Goal: Understand process/instructions: Learn how to perform a task or action

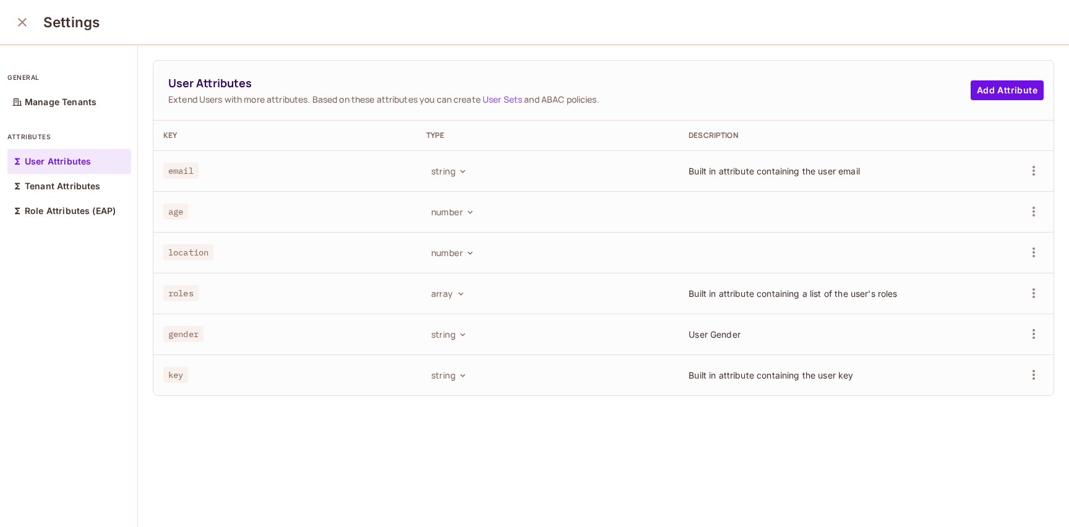
scroll to position [1, 0]
click at [449, 211] on button "number" at bounding box center [451, 210] width 51 height 20
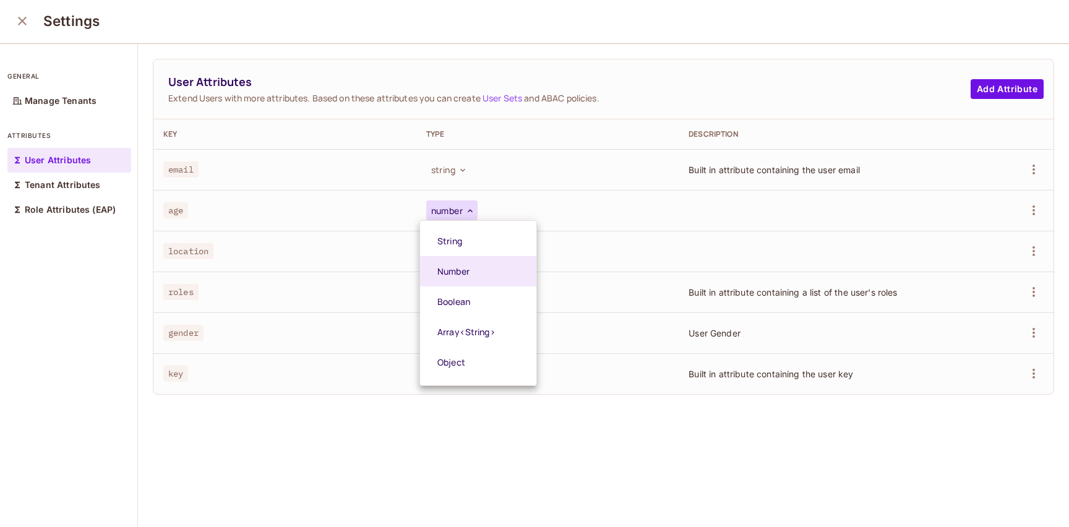
drag, startPoint x: 0, startPoint y: 0, endPoint x: 449, endPoint y: 210, distance: 495.5
click at [449, 210] on div at bounding box center [534, 263] width 1069 height 527
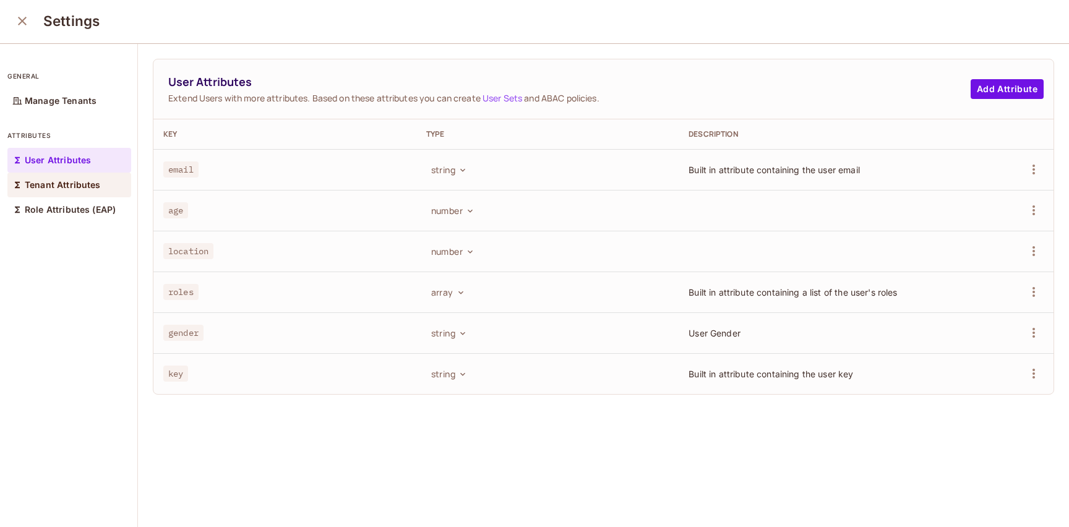
click at [53, 184] on p "Tenant Attributes" at bounding box center [63, 185] width 76 height 10
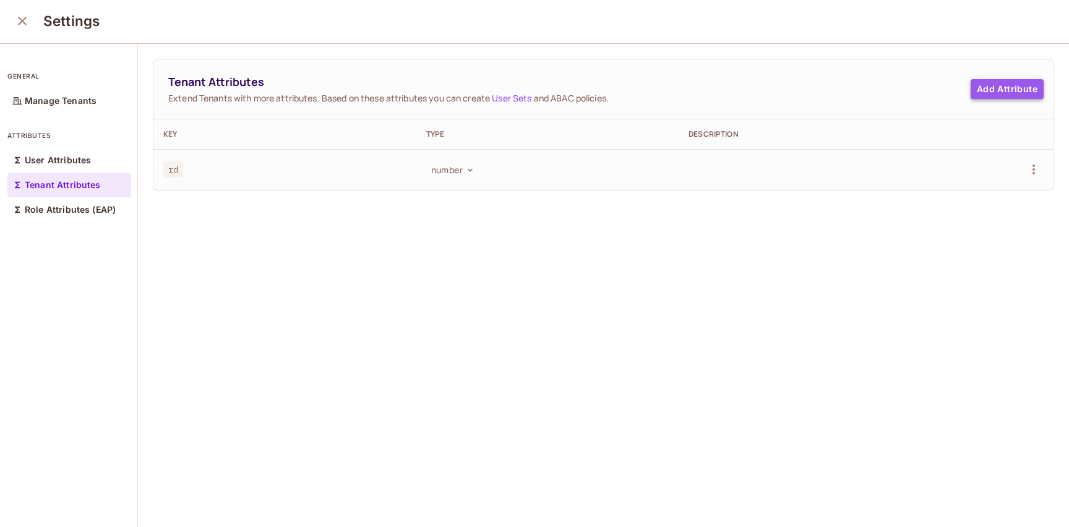
click at [976, 93] on button "Add Attribute" at bounding box center [1006, 89] width 73 height 20
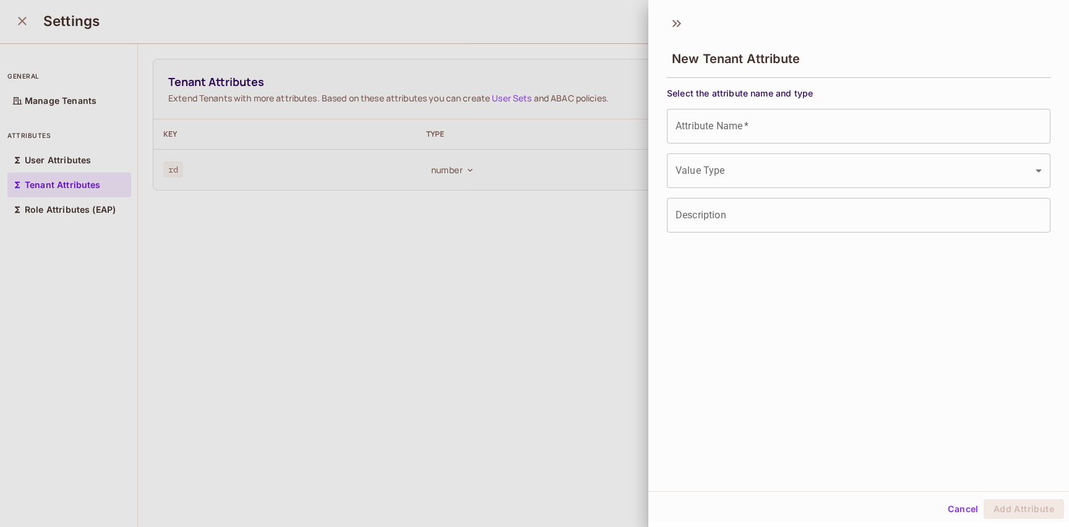
click at [473, 241] on div at bounding box center [534, 263] width 1069 height 527
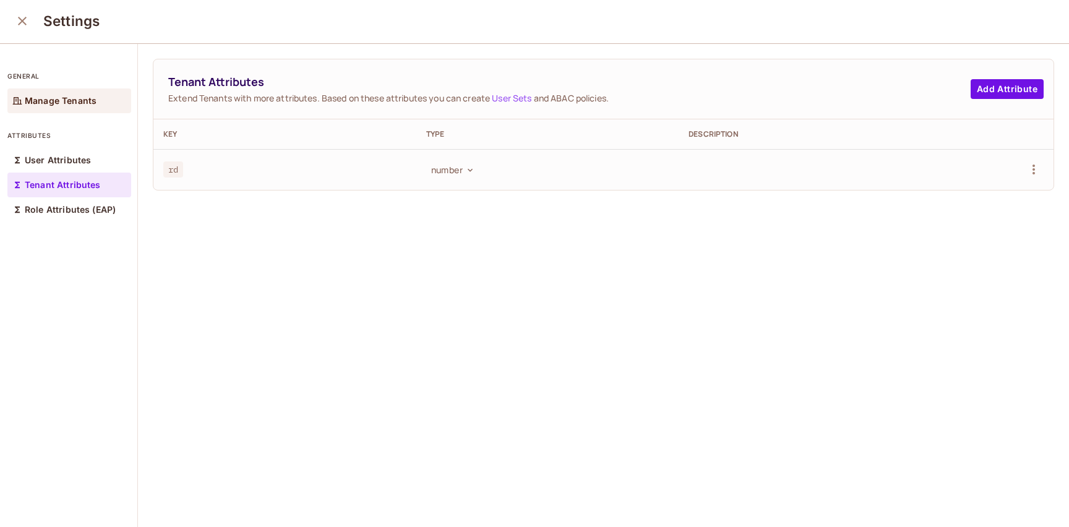
click at [79, 106] on p "Manage Tenants" at bounding box center [61, 101] width 72 height 10
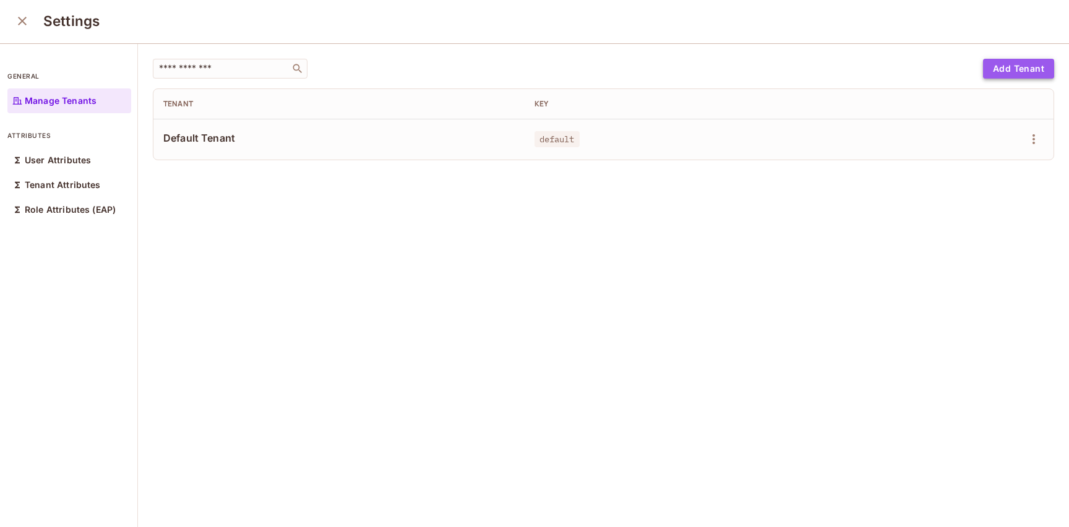
click at [1000, 71] on button "Add Tenant" at bounding box center [1018, 69] width 71 height 20
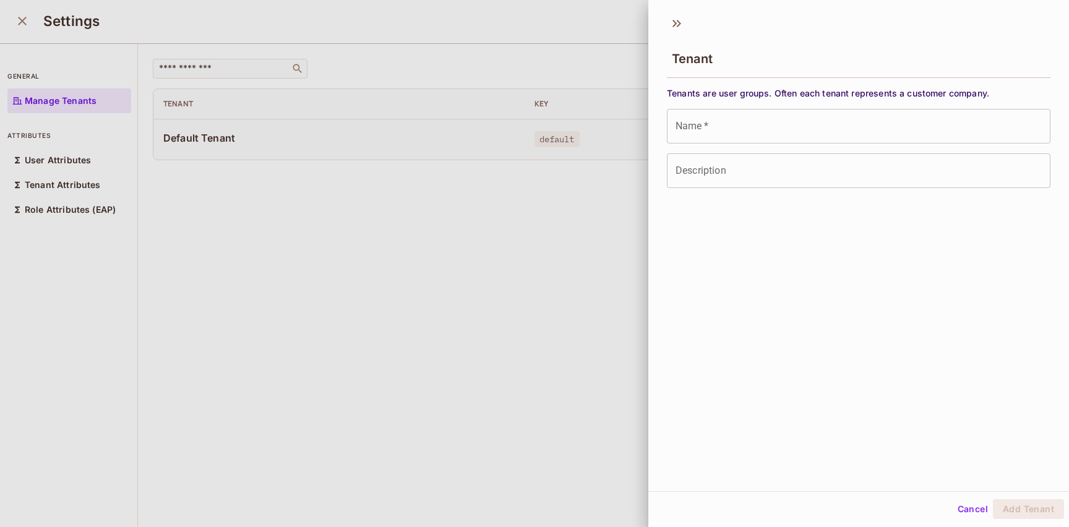
click at [548, 223] on div at bounding box center [534, 263] width 1069 height 527
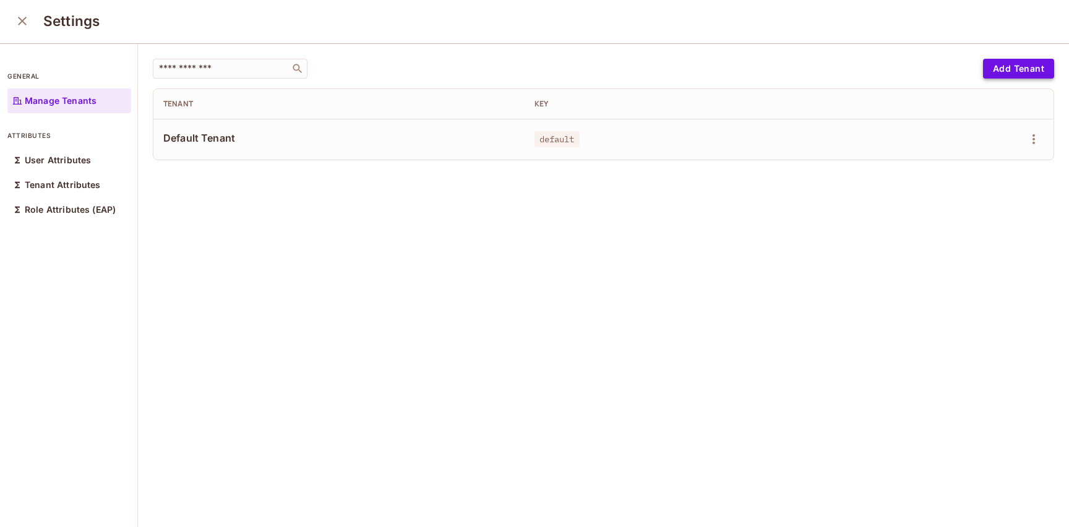
click at [1007, 72] on button "Add Tenant" at bounding box center [1018, 69] width 71 height 20
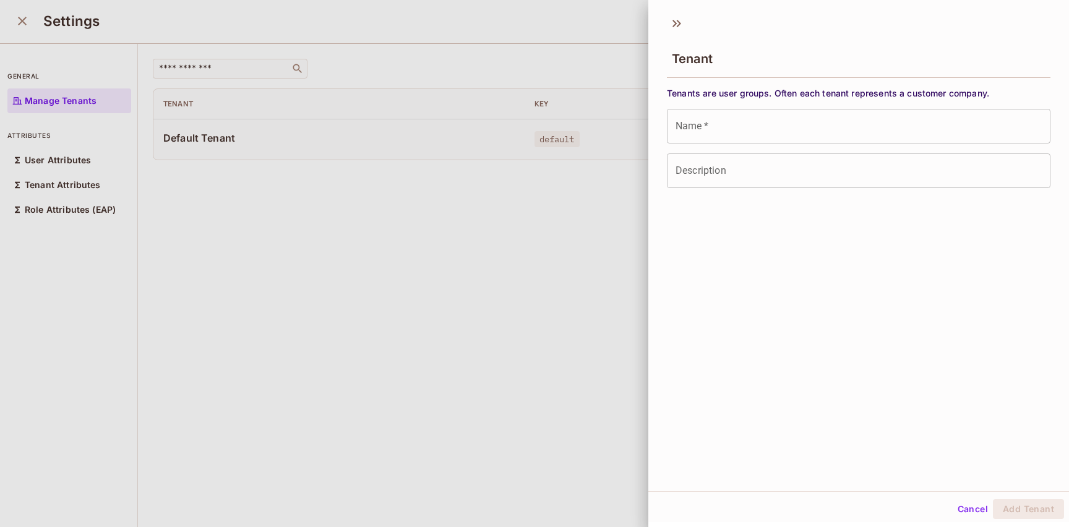
click at [419, 252] on div at bounding box center [534, 263] width 1069 height 527
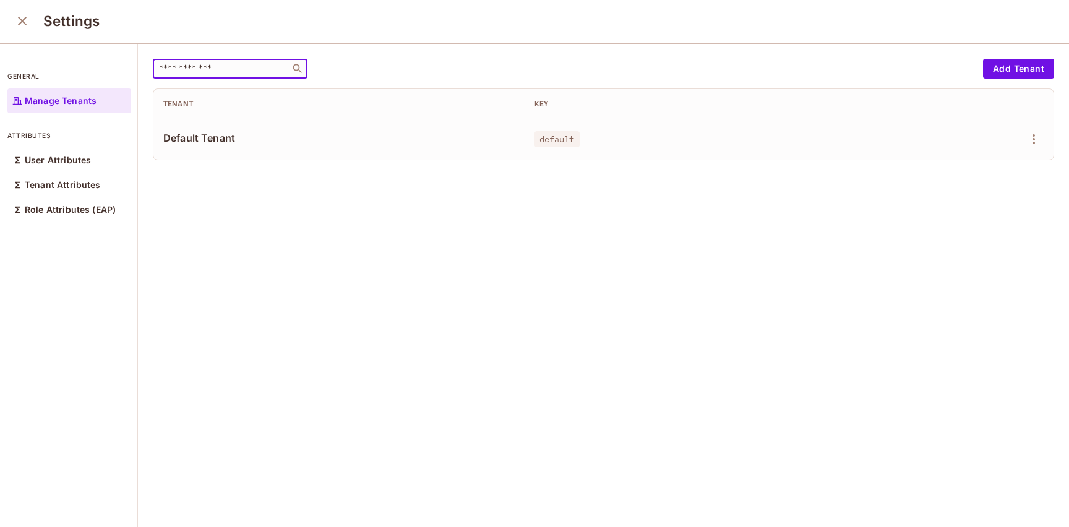
click at [234, 67] on input "text" at bounding box center [221, 68] width 130 height 12
click at [86, 163] on p "User Attributes" at bounding box center [58, 160] width 66 height 10
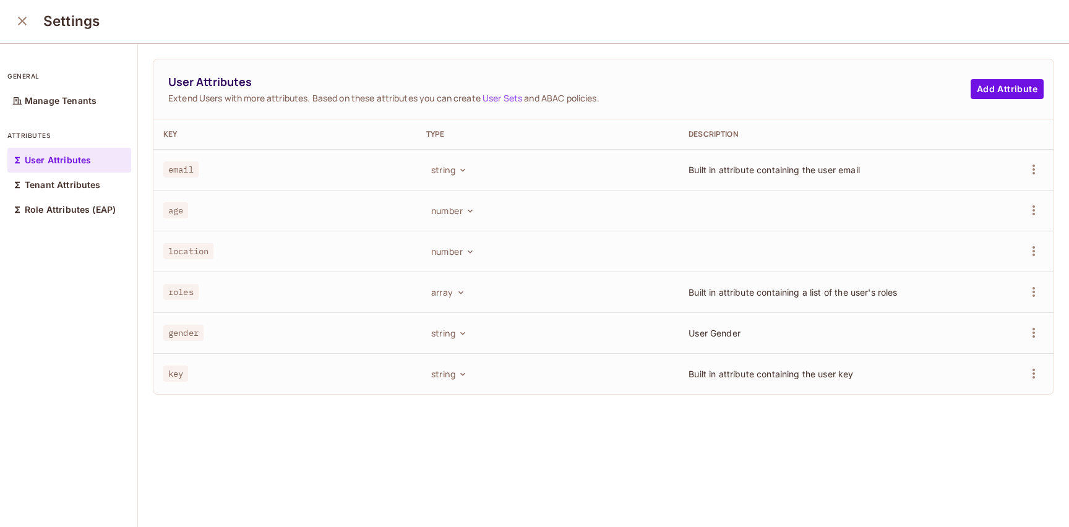
click at [239, 88] on span "User Attributes" at bounding box center [569, 81] width 802 height 15
click at [985, 87] on button "Add Attribute" at bounding box center [1006, 89] width 73 height 20
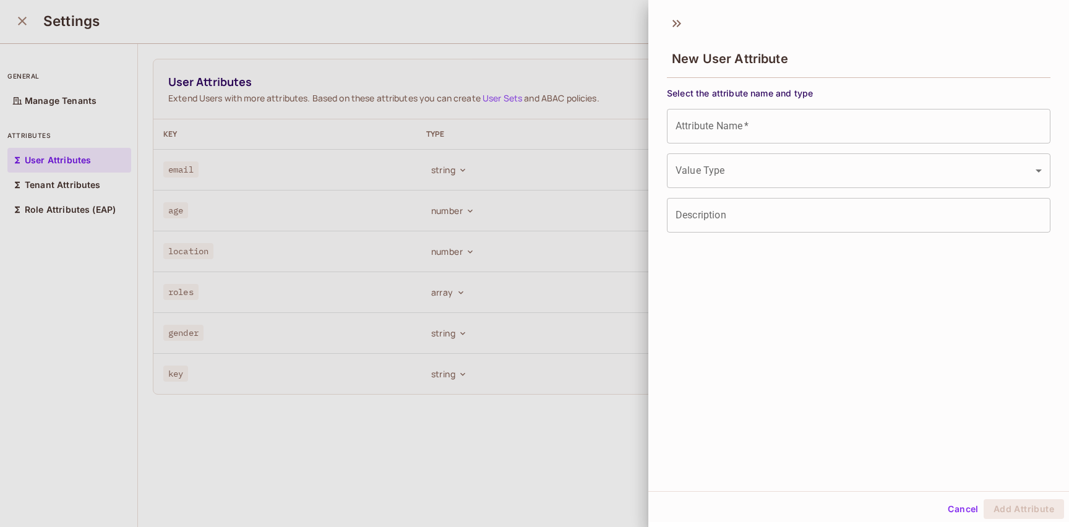
click at [729, 220] on input "Description" at bounding box center [858, 215] width 383 height 35
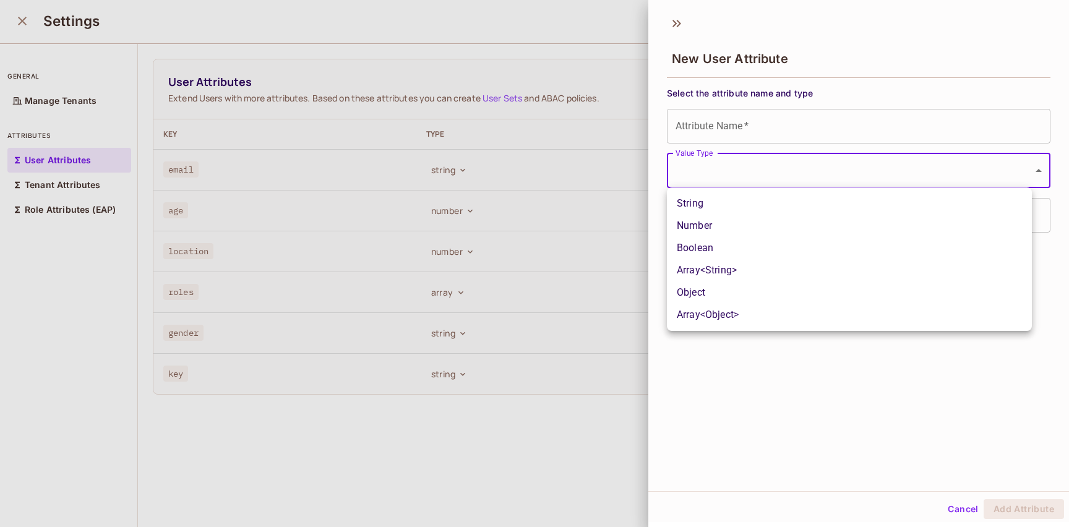
click at [758, 168] on body "A andy Projects Monitoring Settings Default Project Production Home Policy Dire…" at bounding box center [534, 263] width 1069 height 527
click at [739, 266] on li "Array<String>" at bounding box center [849, 270] width 365 height 22
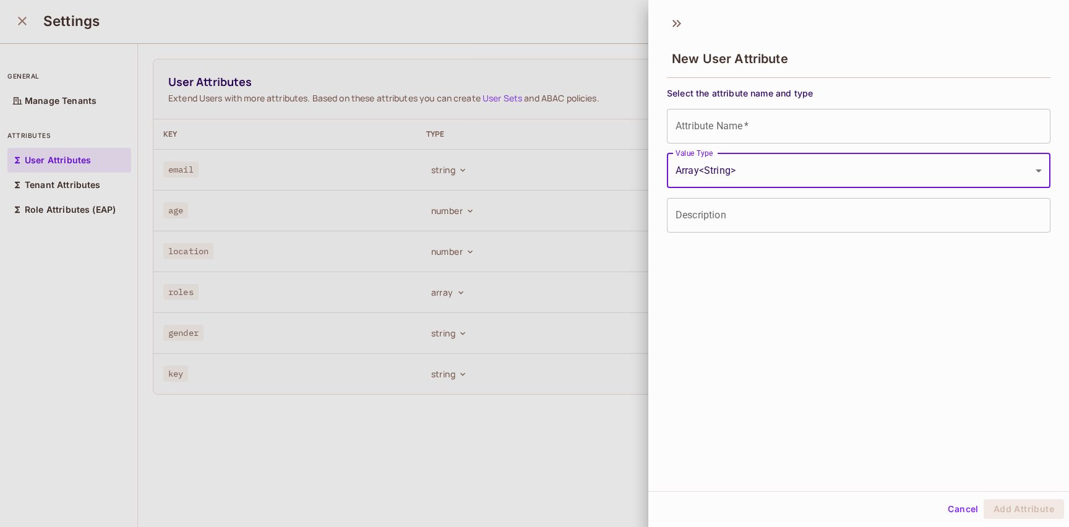
click at [759, 216] on input "Description" at bounding box center [858, 215] width 383 height 35
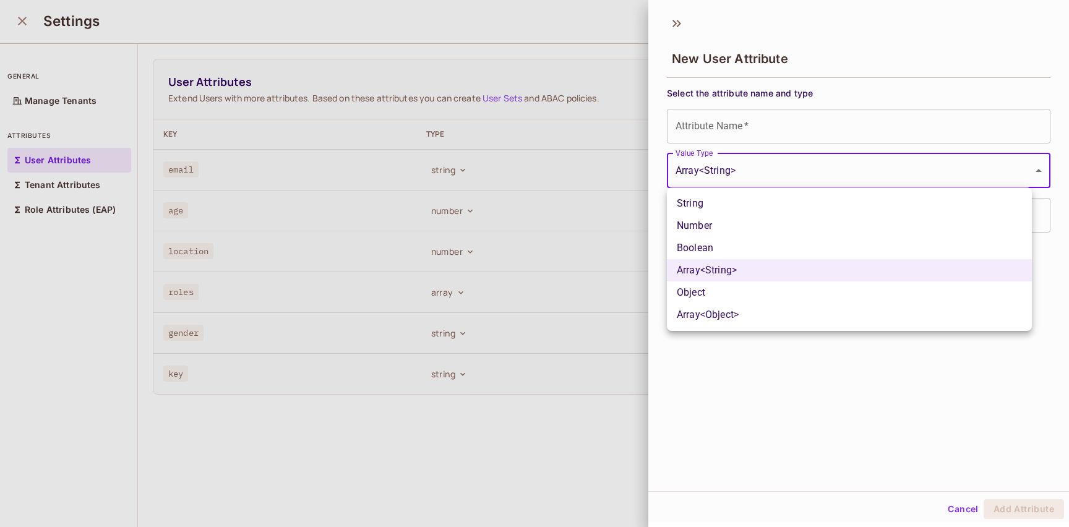
click at [748, 172] on body "A andy Projects Monitoring Settings Default Project Production Home Policy Dire…" at bounding box center [534, 263] width 1069 height 527
click at [714, 285] on li "Object" at bounding box center [849, 292] width 365 height 22
type input "******"
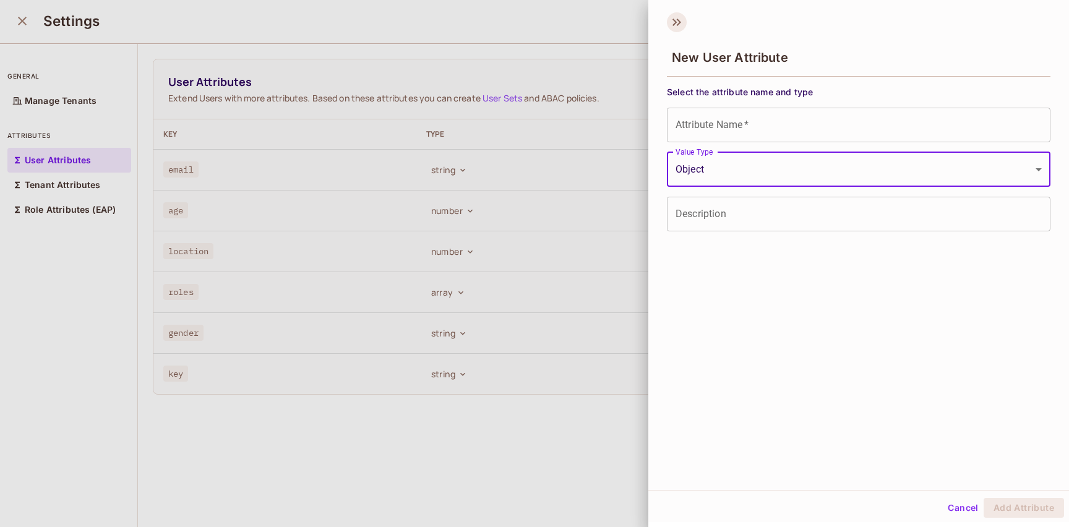
scroll to position [2, 0]
click at [673, 15] on icon at bounding box center [677, 22] width 20 height 20
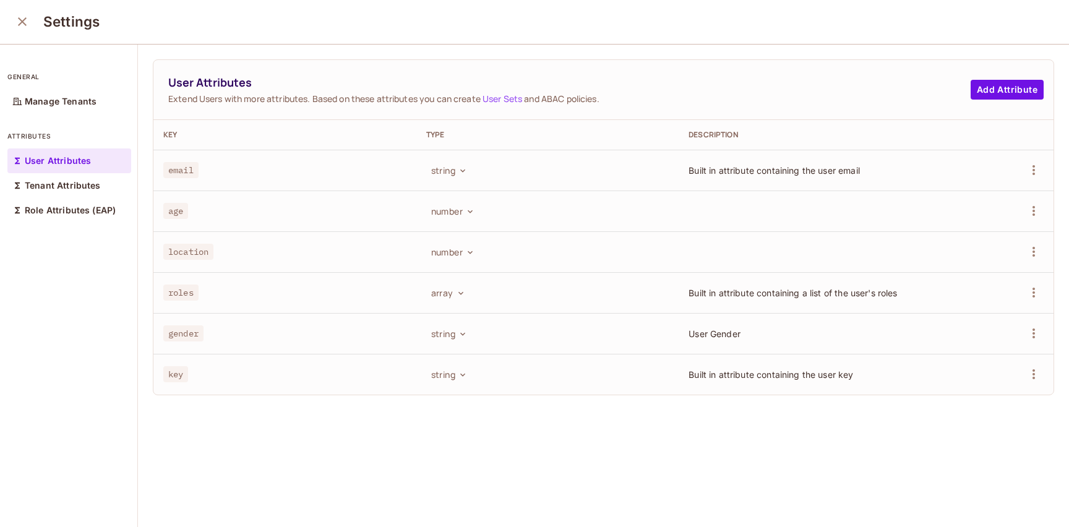
scroll to position [0, 0]
click at [451, 208] on button "number" at bounding box center [451, 212] width 51 height 20
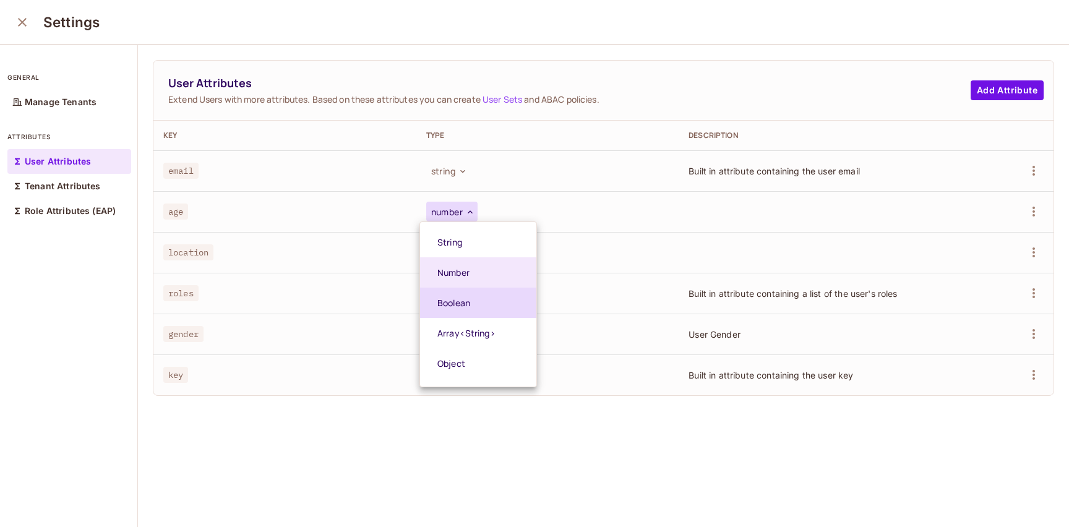
click at [466, 305] on span "Boolean" at bounding box center [485, 303] width 96 height 12
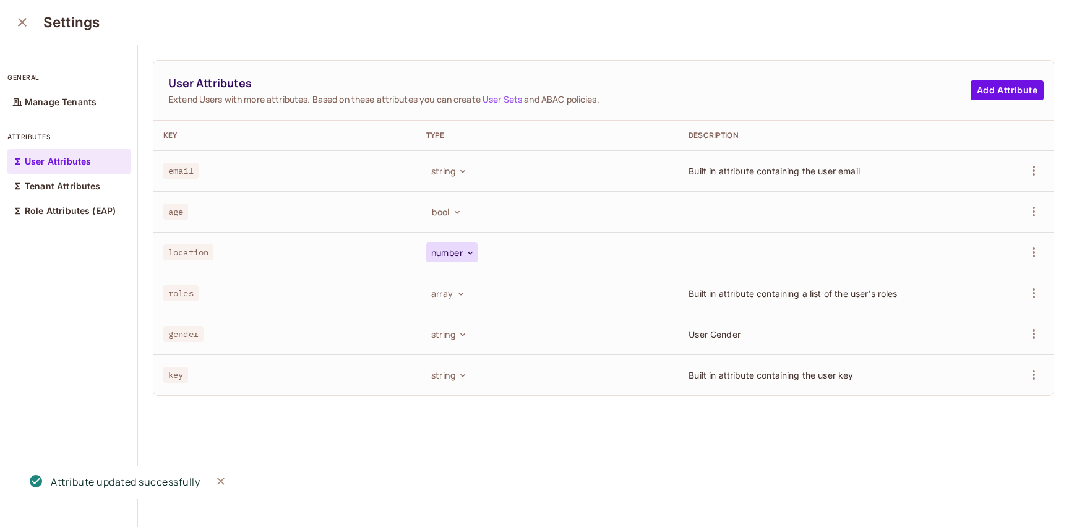
click at [470, 249] on icon "button" at bounding box center [470, 253] width 10 height 10
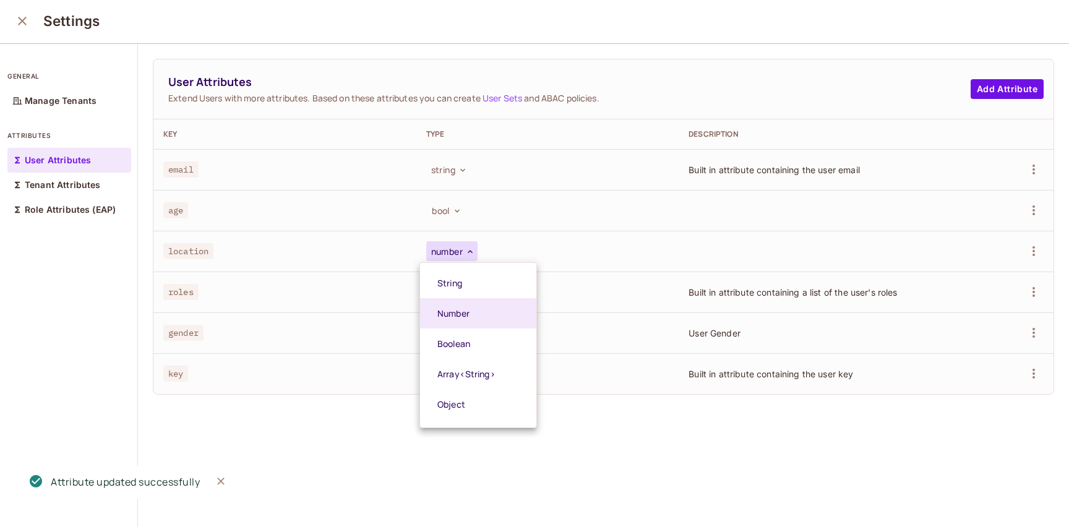
click at [521, 220] on div at bounding box center [534, 263] width 1069 height 527
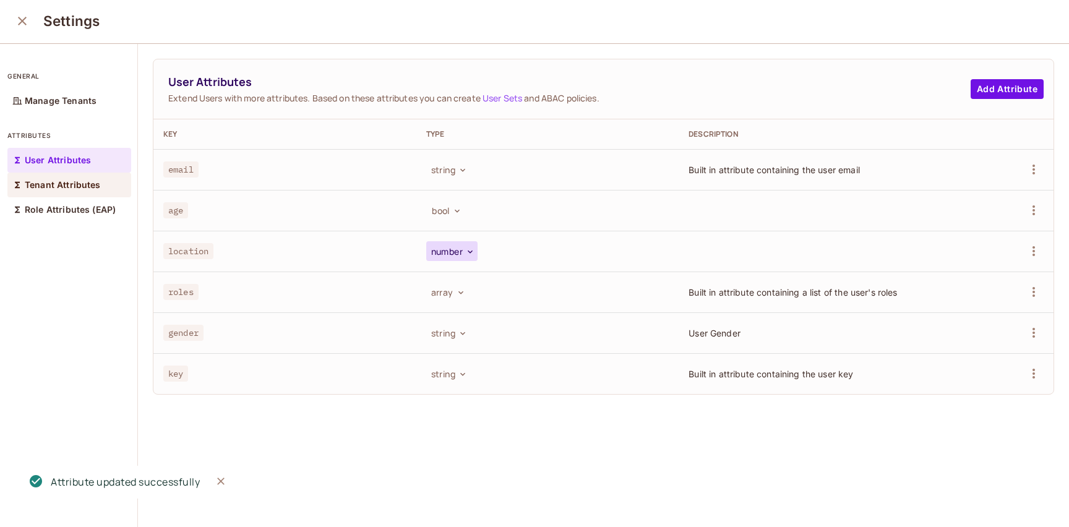
click at [59, 187] on p "Tenant Attributes" at bounding box center [63, 185] width 76 height 10
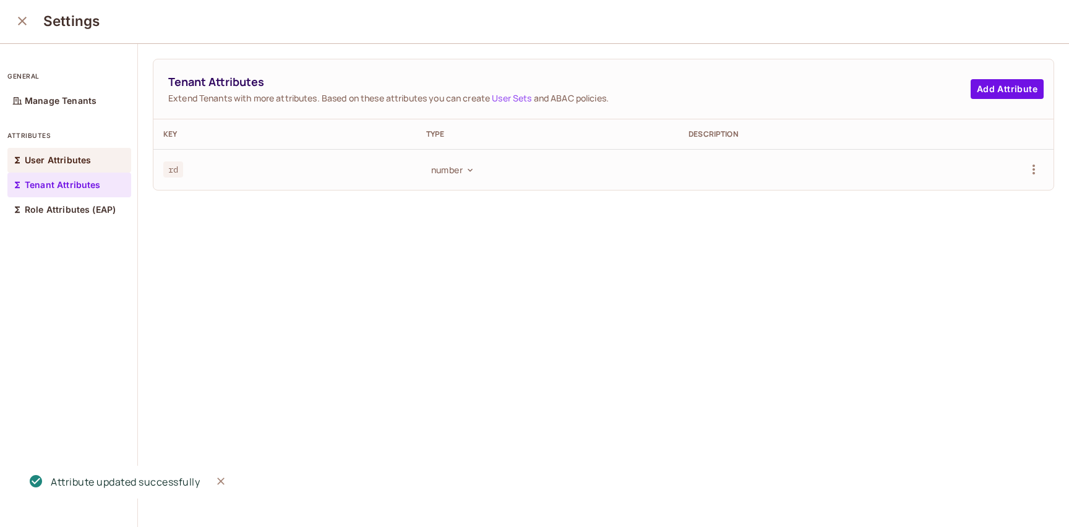
click at [86, 164] on p "User Attributes" at bounding box center [58, 160] width 66 height 10
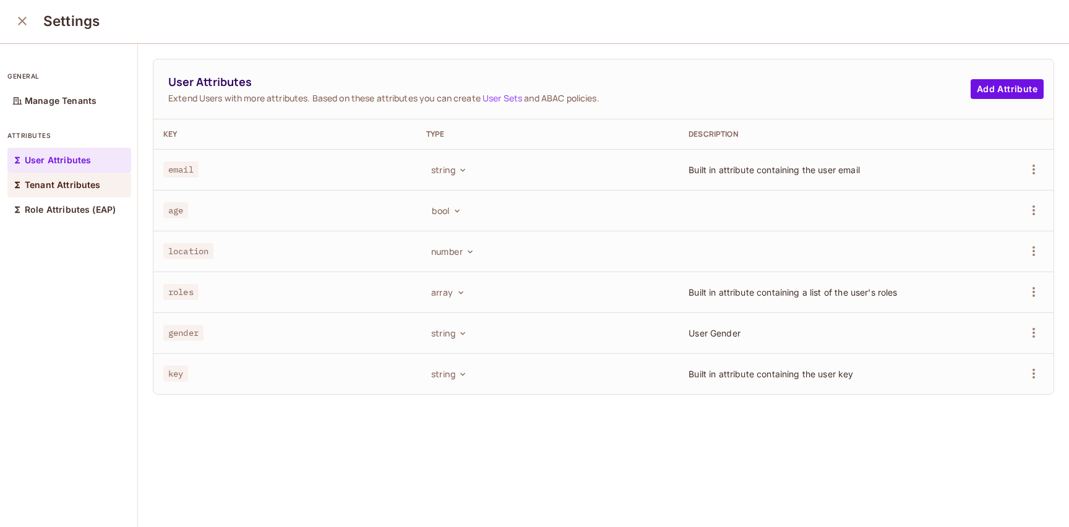
click at [88, 184] on p "Tenant Attributes" at bounding box center [63, 185] width 76 height 10
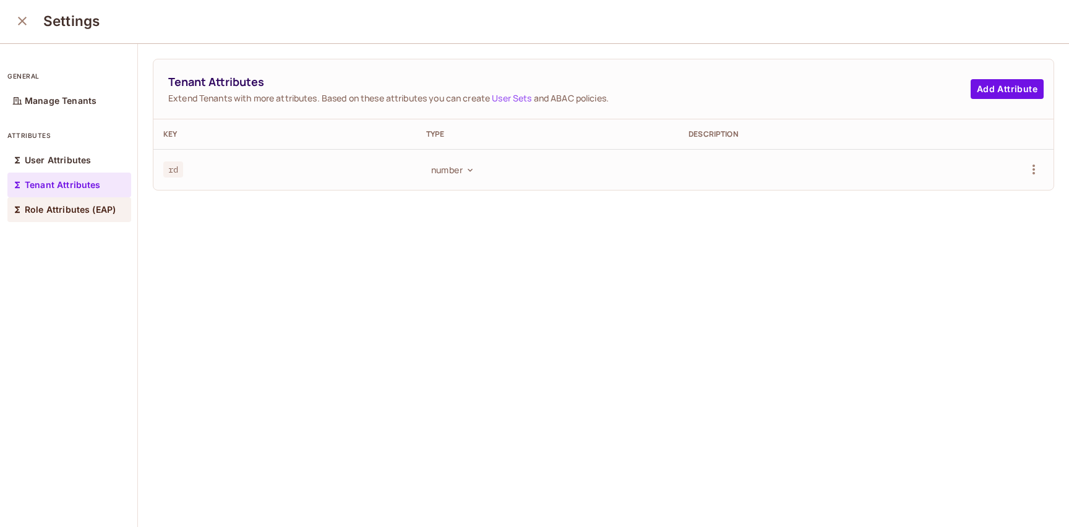
click at [82, 205] on p "Role Attributes (EAP)" at bounding box center [70, 210] width 91 height 10
click at [79, 182] on p "Tenant Attributes" at bounding box center [63, 185] width 76 height 10
click at [75, 216] on div "Role Attributes (EAP)" at bounding box center [69, 209] width 124 height 25
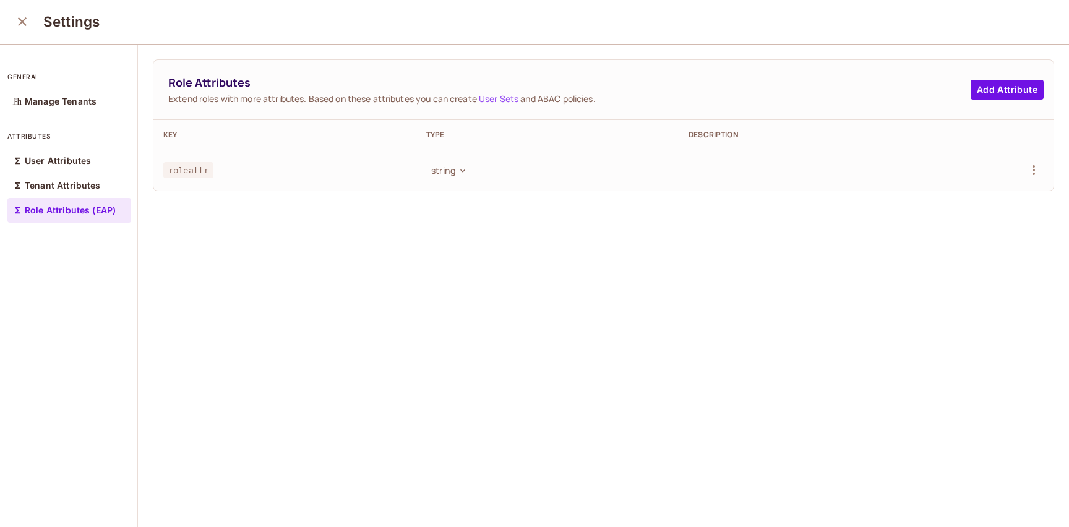
scroll to position [1, 0]
click at [194, 173] on span "roleattr" at bounding box center [188, 169] width 50 height 16
click at [970, 87] on button "Add Attribute" at bounding box center [1006, 89] width 73 height 20
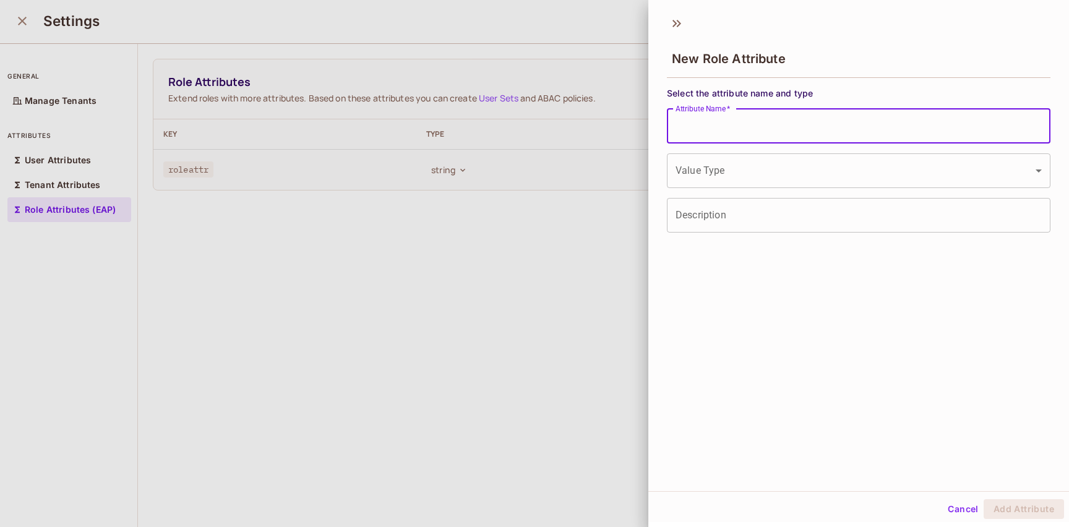
click at [727, 129] on input "Attribute Name   *" at bounding box center [858, 126] width 383 height 35
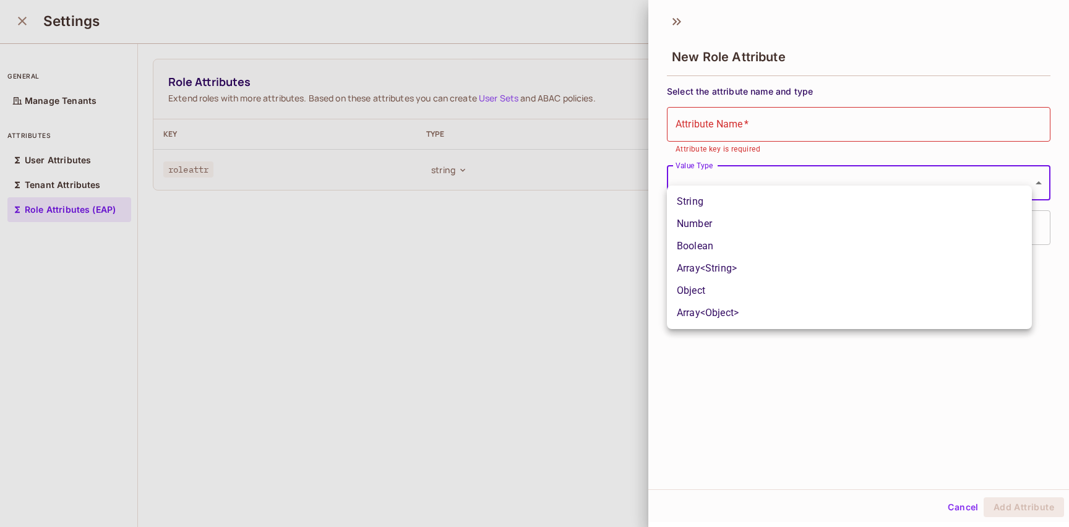
click at [717, 171] on body "A andy Projects Monitoring Settings Default Project Production Home Policy Dire…" at bounding box center [534, 263] width 1069 height 527
click at [712, 204] on li "String" at bounding box center [849, 201] width 365 height 22
type input "******"
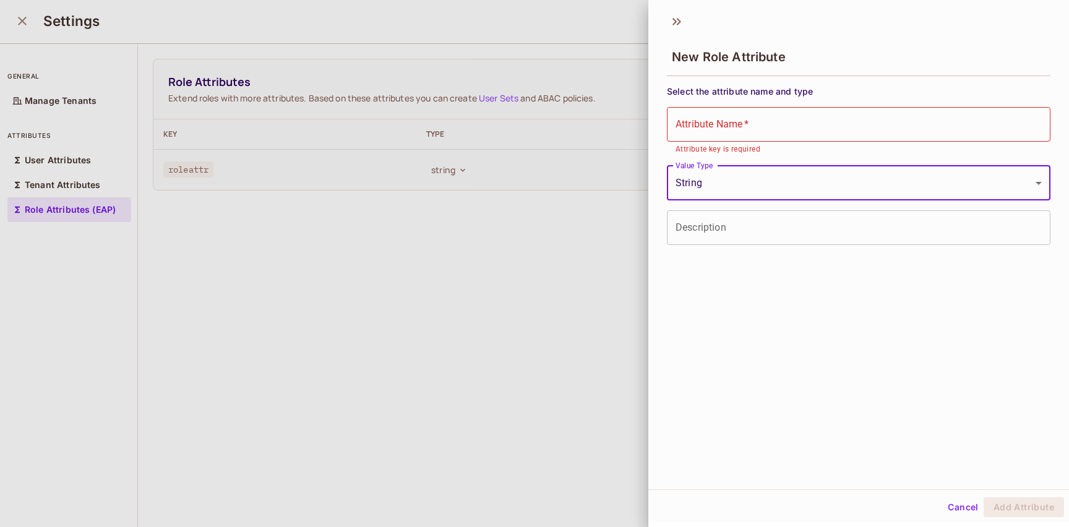
click at [724, 222] on input "Description" at bounding box center [858, 227] width 383 height 35
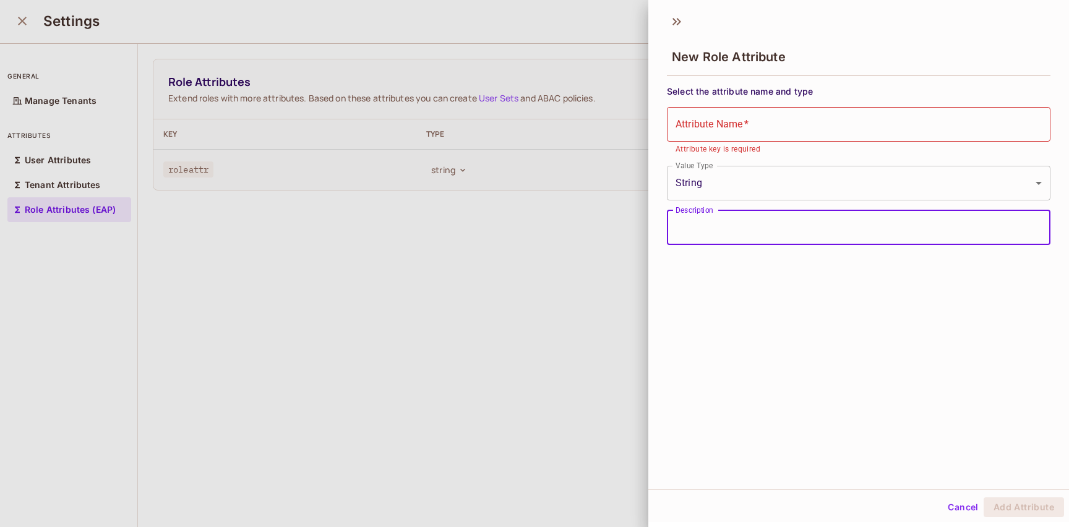
click at [725, 223] on input "Description" at bounding box center [858, 227] width 383 height 35
click at [707, 306] on div "New Role Attribute Select the attribute name and type Attribute Name   * Attrib…" at bounding box center [858, 248] width 421 height 482
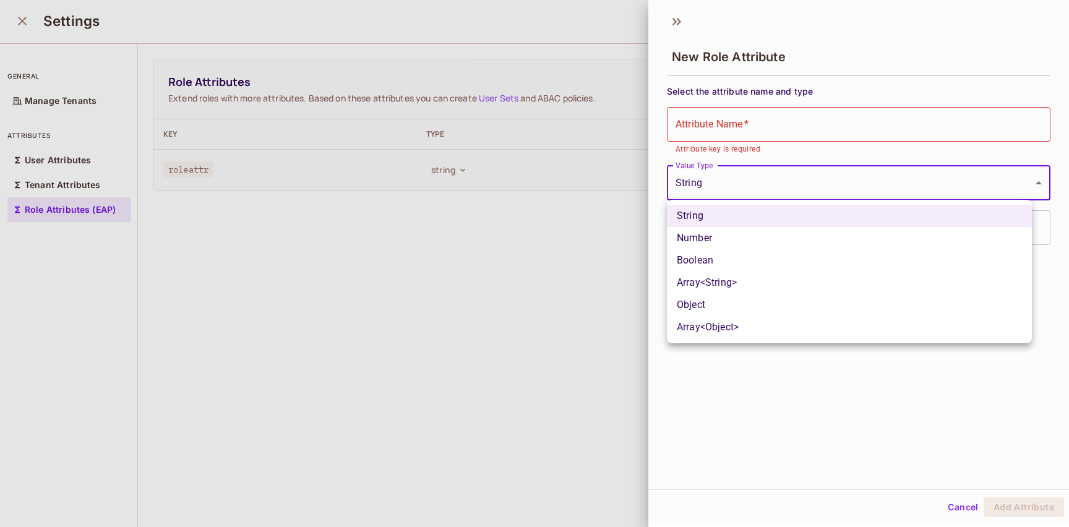
click at [754, 182] on body "A andy Projects Monitoring Settings Default Project Production Home Policy Dire…" at bounding box center [534, 263] width 1069 height 527
click at [745, 126] on div at bounding box center [534, 263] width 1069 height 527
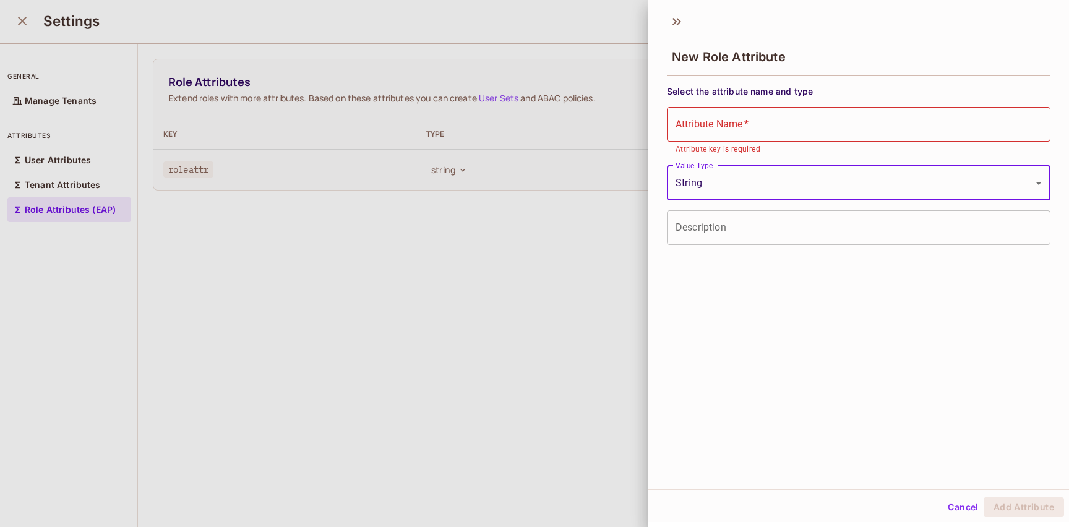
click at [745, 126] on input "Attribute Name   *" at bounding box center [858, 124] width 383 height 35
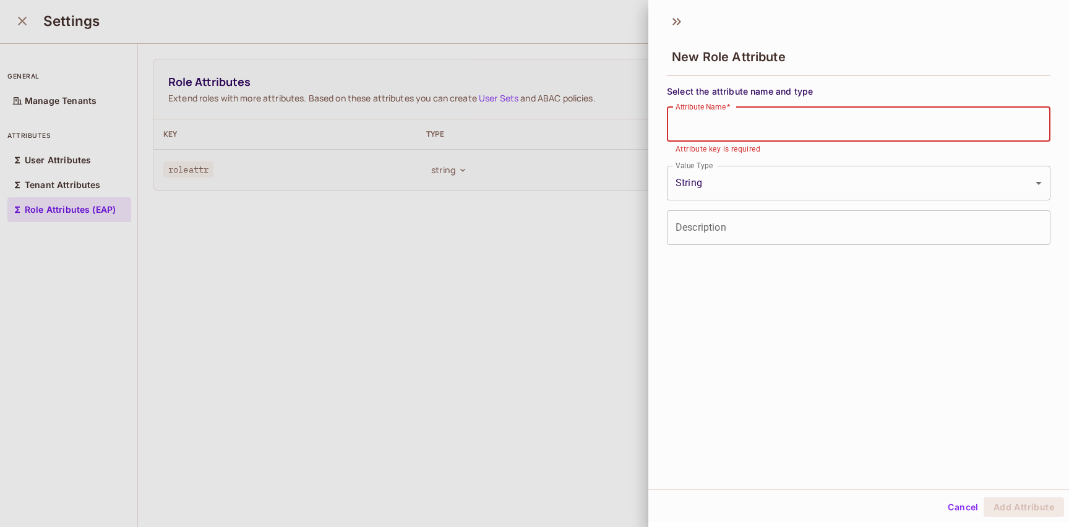
drag, startPoint x: 678, startPoint y: 21, endPoint x: 668, endPoint y: 38, distance: 19.7
click at [678, 20] on icon at bounding box center [677, 22] width 20 height 20
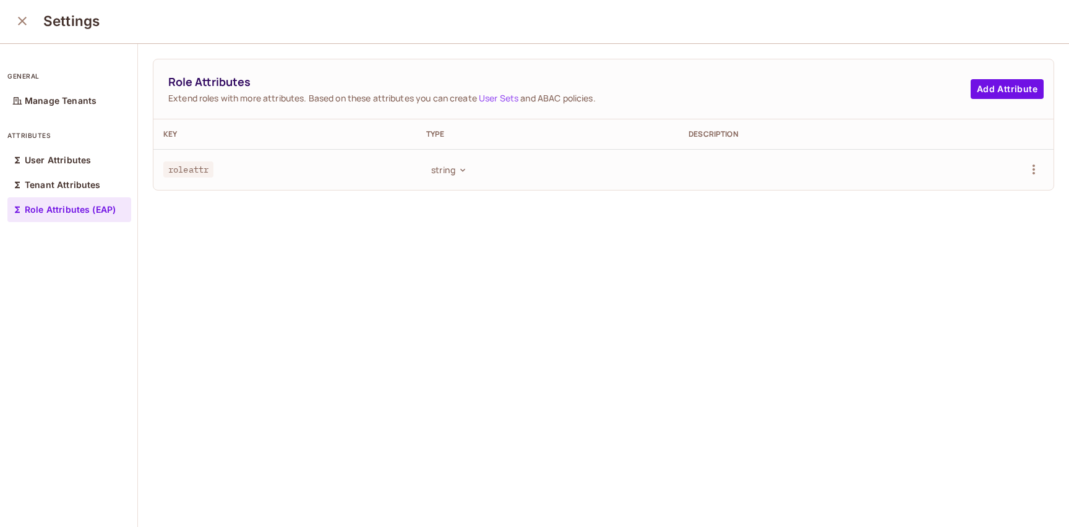
click at [27, 20] on icon "close" at bounding box center [22, 21] width 15 height 15
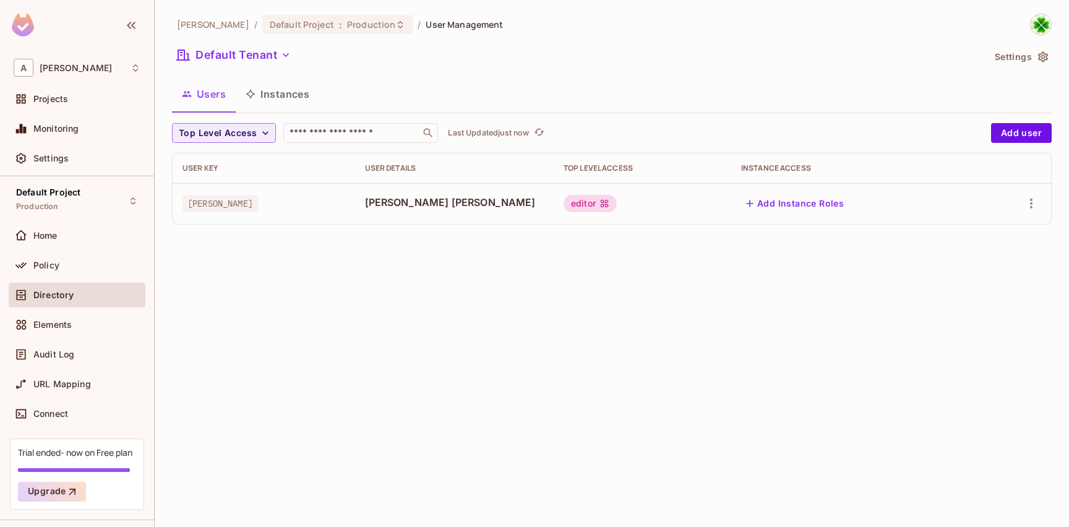
drag, startPoint x: 1029, startPoint y: 134, endPoint x: 948, endPoint y: 160, distance: 84.9
click at [1029, 134] on button "Add user" at bounding box center [1021, 133] width 61 height 20
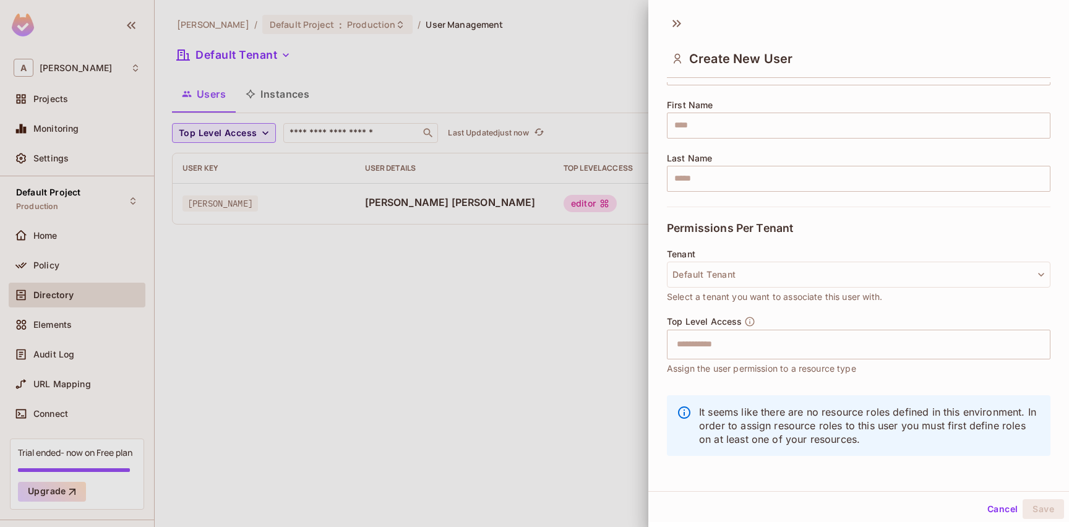
scroll to position [139, 0]
click at [797, 343] on input "text" at bounding box center [847, 345] width 357 height 25
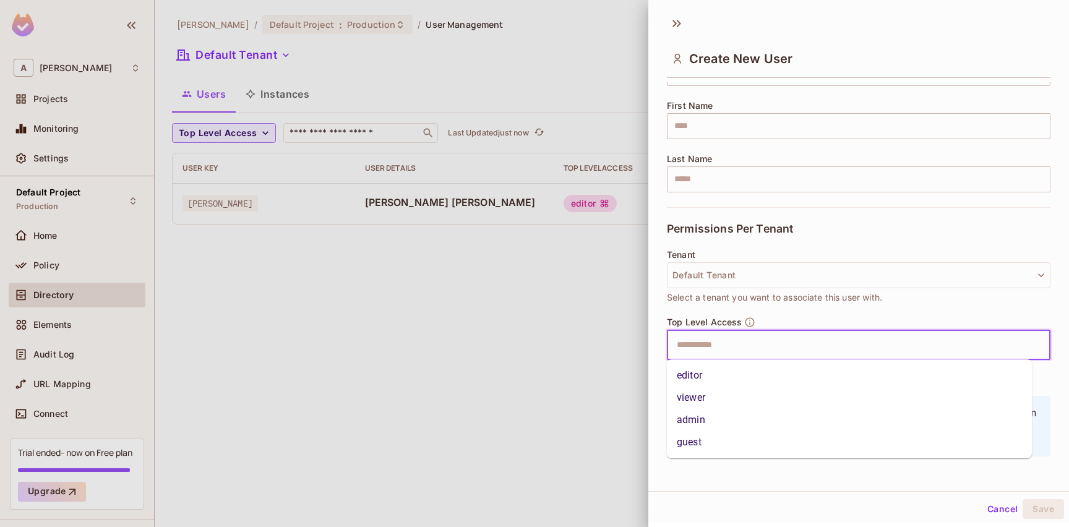
click at [758, 371] on li "editor" at bounding box center [849, 375] width 365 height 22
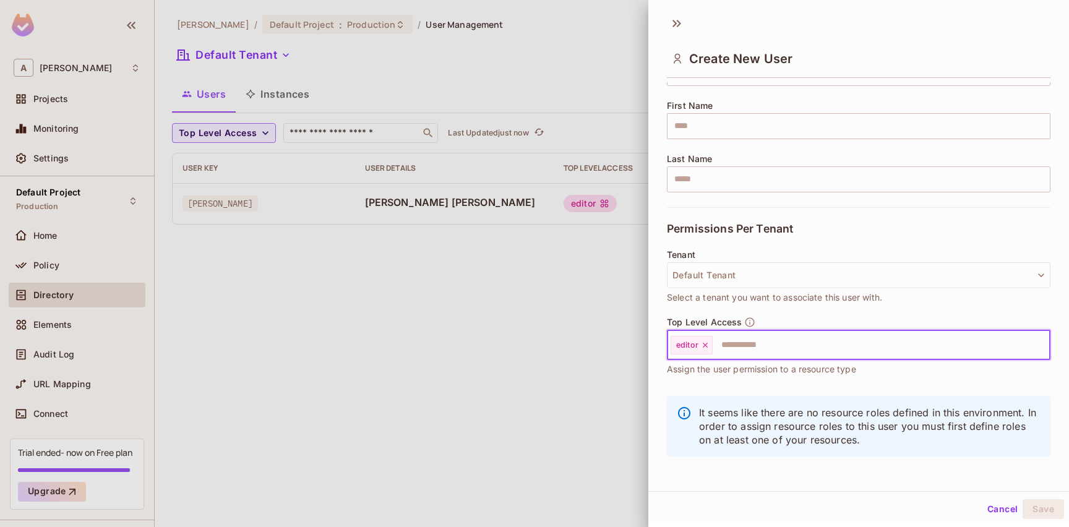
click at [748, 354] on input "text" at bounding box center [870, 345] width 312 height 25
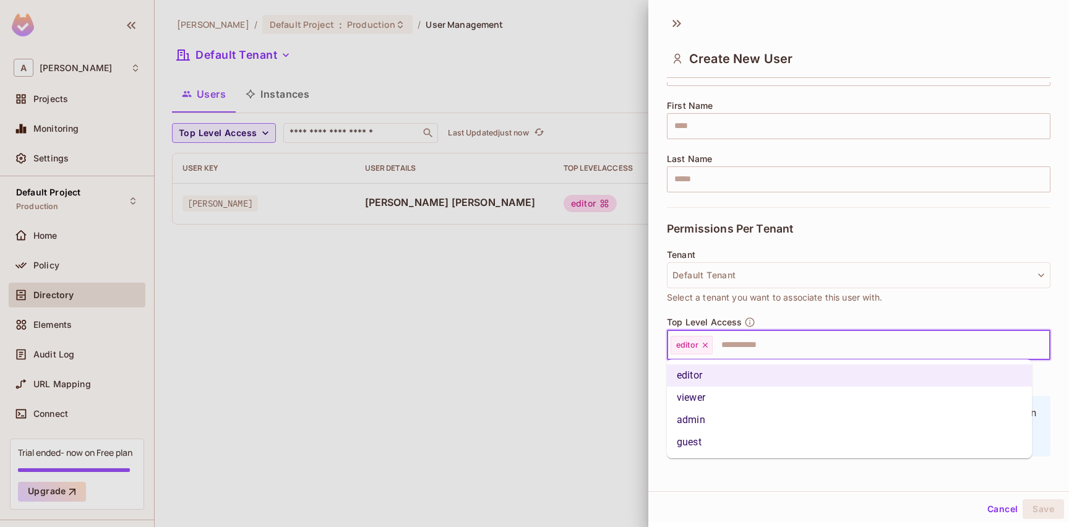
click at [741, 398] on li "viewer" at bounding box center [849, 398] width 365 height 22
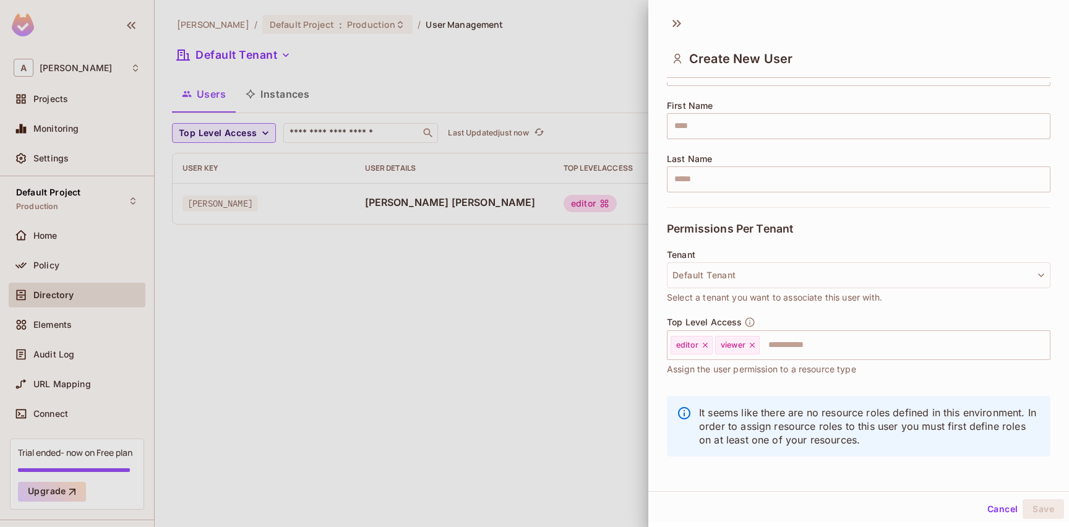
click at [811, 313] on div "Tenant Default Tenant Select a tenant you want to associate this user with." at bounding box center [858, 283] width 383 height 67
click at [784, 277] on button "Default Tenant" at bounding box center [858, 275] width 383 height 26
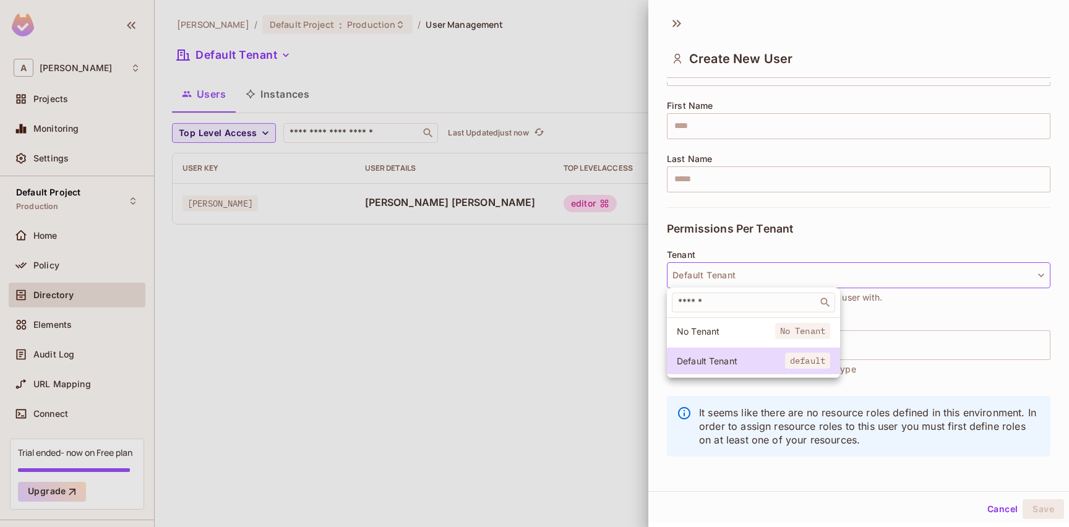
click at [783, 276] on div at bounding box center [534, 263] width 1069 height 527
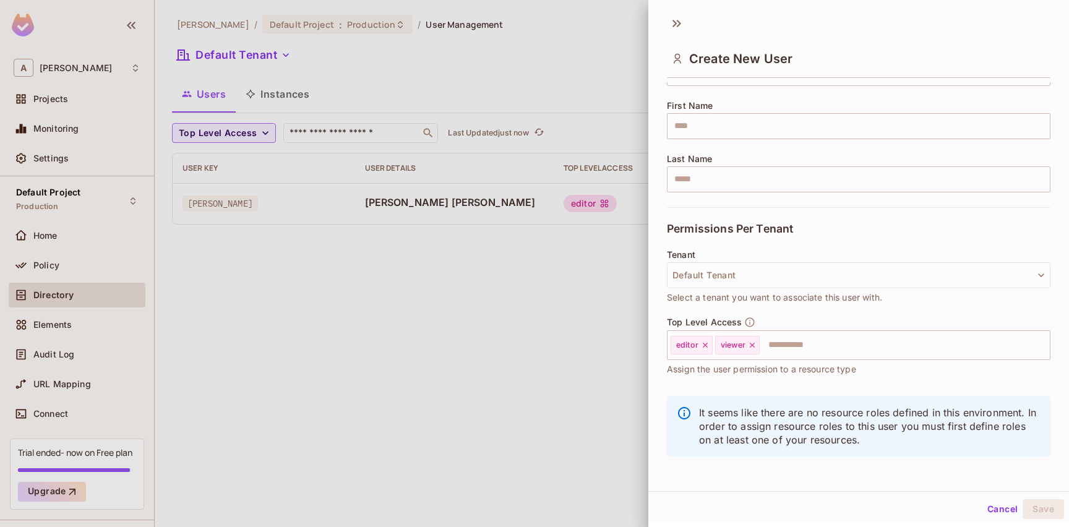
click at [783, 275] on button "Default Tenant" at bounding box center [858, 275] width 383 height 26
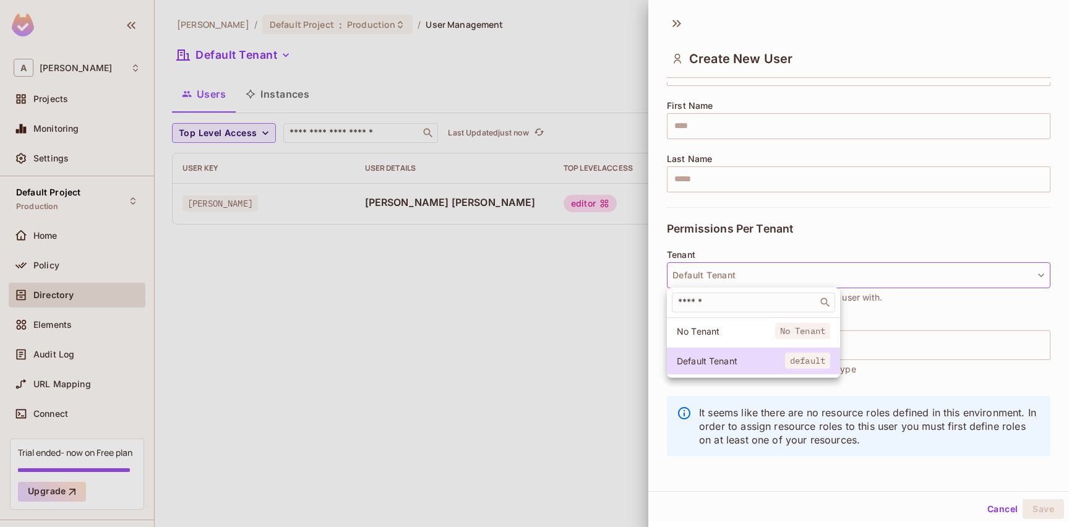
click at [783, 276] on div at bounding box center [534, 263] width 1069 height 527
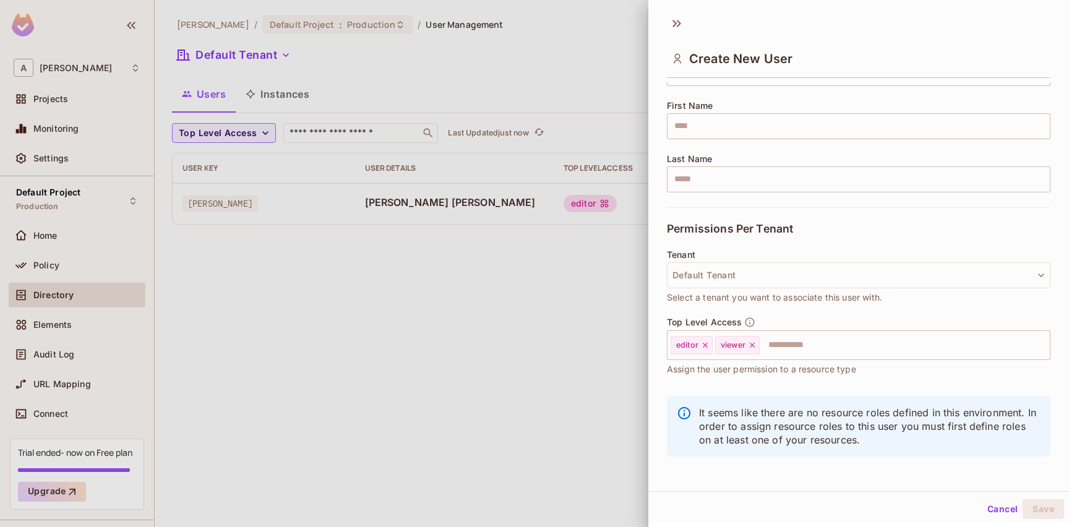
click at [806, 241] on div "Permissions Per Tenant" at bounding box center [858, 228] width 383 height 43
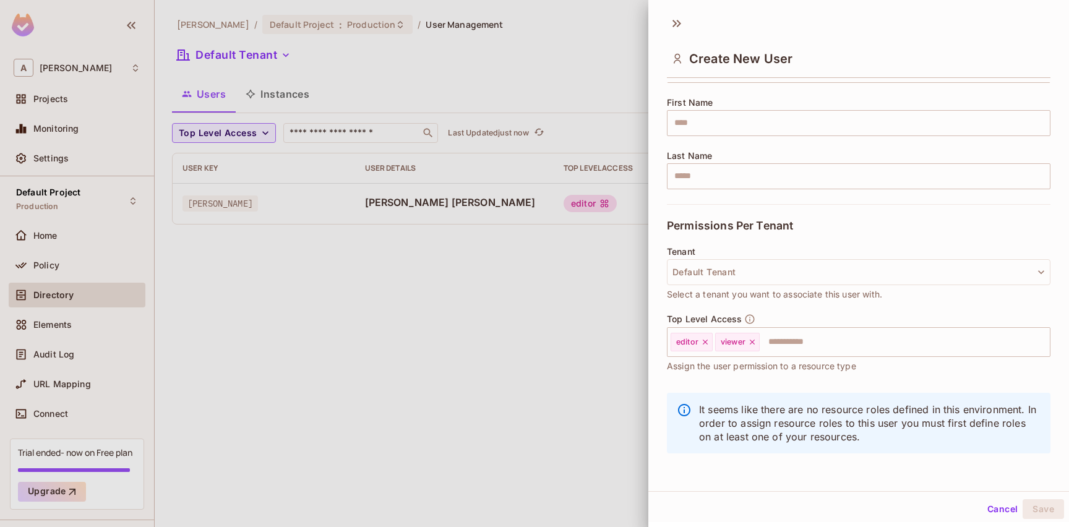
scroll to position [0, 0]
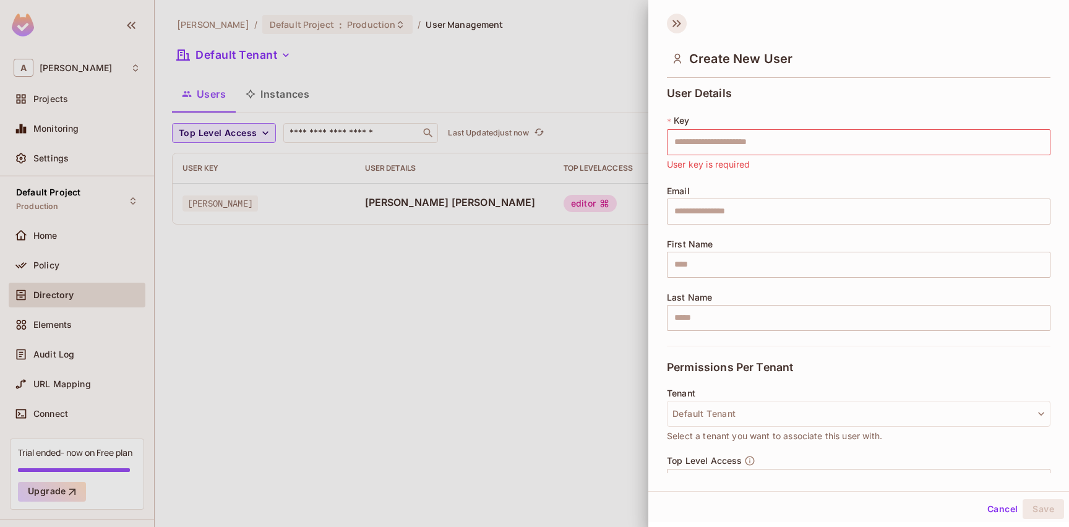
click at [672, 21] on icon at bounding box center [677, 24] width 20 height 20
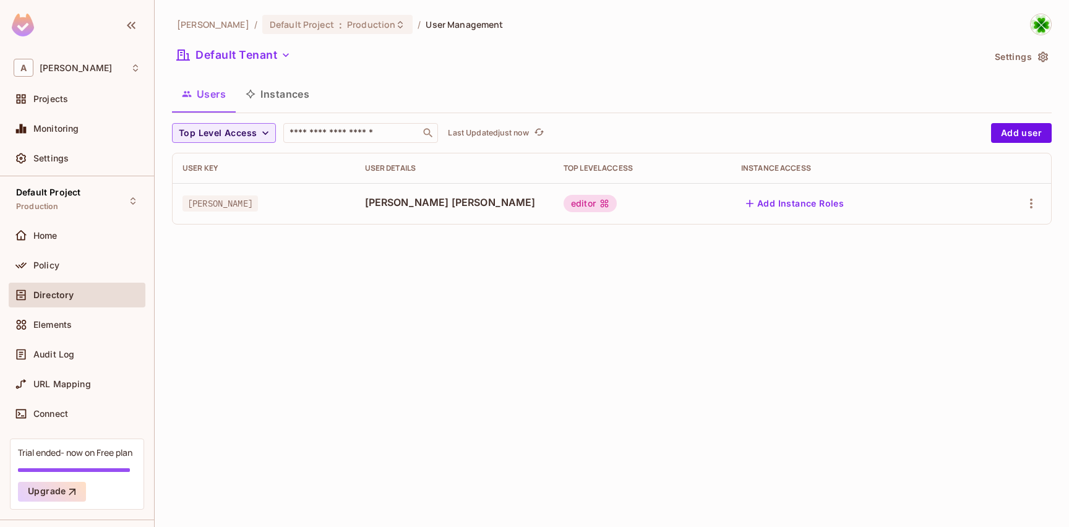
click at [375, 205] on span "[PERSON_NAME] [PERSON_NAME]" at bounding box center [454, 202] width 179 height 14
click at [387, 222] on td "[PERSON_NAME] [PERSON_NAME]" at bounding box center [454, 203] width 199 height 41
click at [394, 207] on span "[PERSON_NAME] [PERSON_NAME]" at bounding box center [454, 202] width 179 height 14
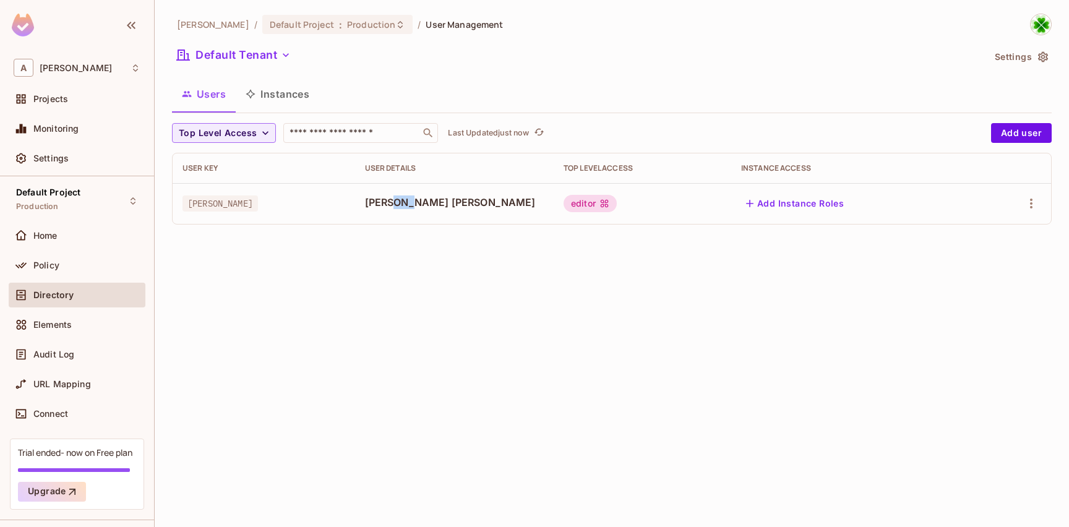
click at [394, 207] on span "[PERSON_NAME] [PERSON_NAME]" at bounding box center [454, 202] width 179 height 14
drag, startPoint x: 384, startPoint y: 250, endPoint x: 406, endPoint y: 196, distance: 58.6
click at [384, 250] on div "[PERSON_NAME] / Default Project : Production / User Management Default Tenant S…" at bounding box center [612, 263] width 914 height 527
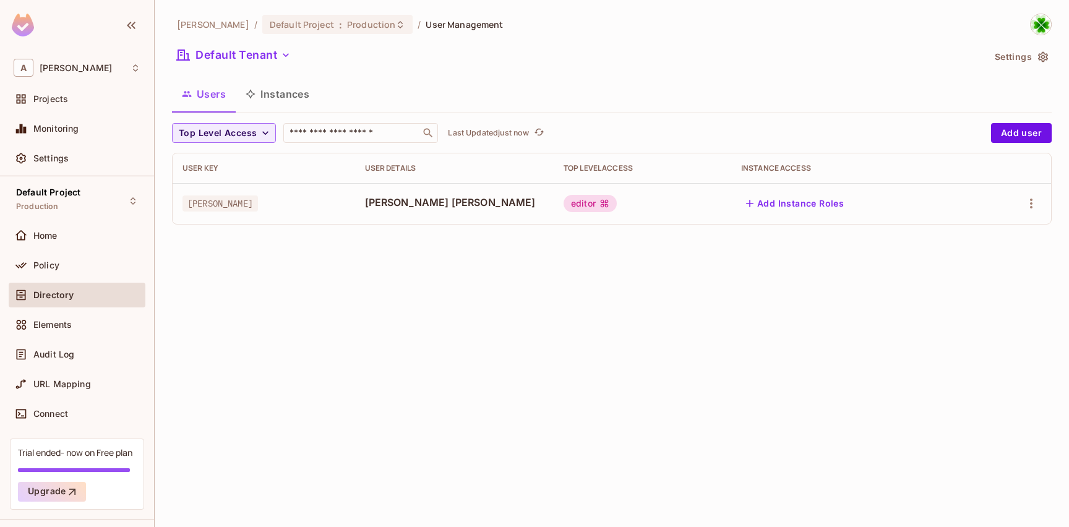
click at [406, 196] on span "[PERSON_NAME] [PERSON_NAME]" at bounding box center [454, 202] width 179 height 14
click at [415, 250] on div "[PERSON_NAME] / Default Project : Production / User Management Default Tenant S…" at bounding box center [612, 263] width 914 height 527
click at [416, 210] on div "[PERSON_NAME] [PERSON_NAME]" at bounding box center [454, 203] width 179 height 16
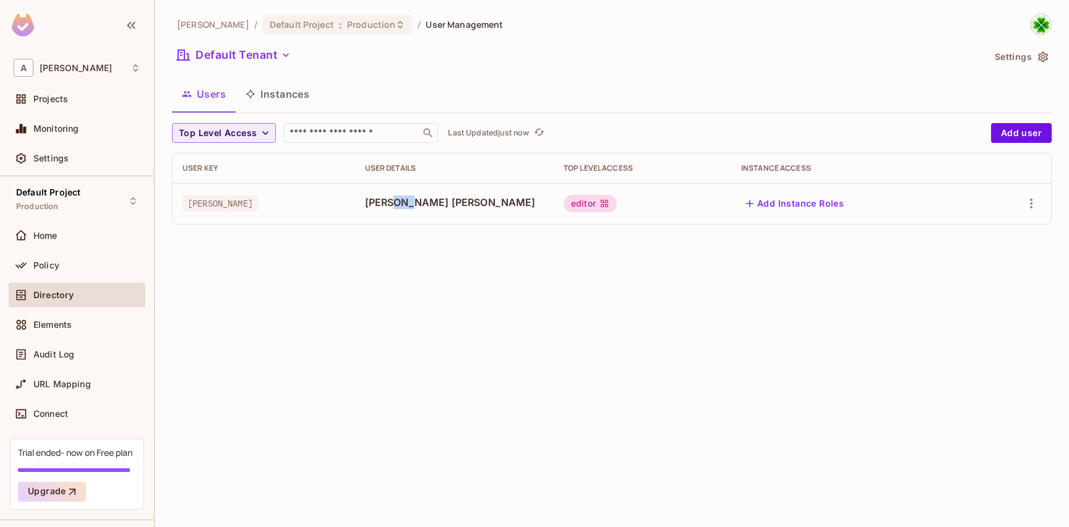
click at [416, 210] on div "[PERSON_NAME] [PERSON_NAME]" at bounding box center [454, 203] width 179 height 16
click at [443, 262] on div "[PERSON_NAME] / Default Project : Production / User Management Default Tenant S…" at bounding box center [612, 263] width 914 height 527
click at [280, 97] on button "Instances" at bounding box center [277, 94] width 83 height 31
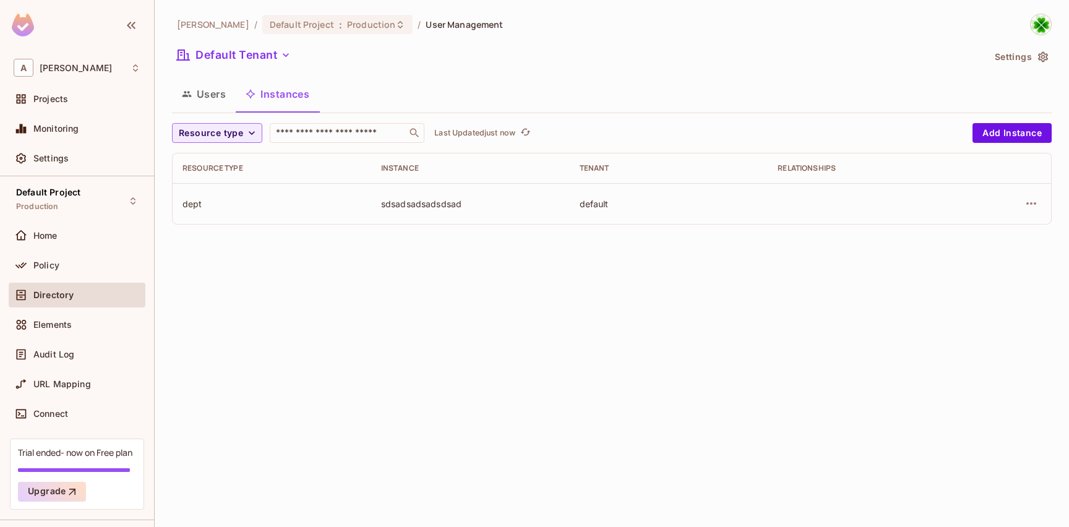
click at [207, 100] on button "Users" at bounding box center [204, 94] width 64 height 31
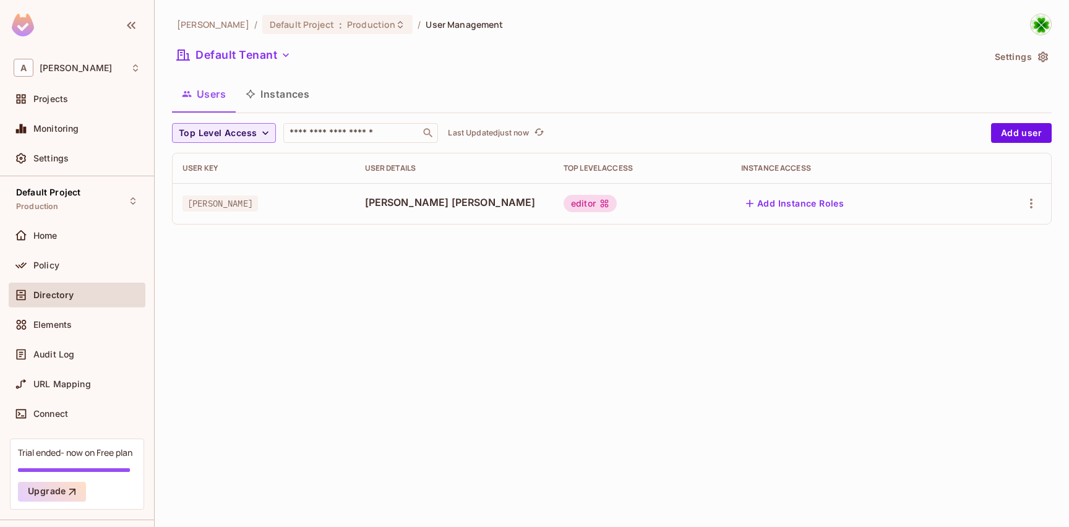
click at [518, 199] on span "[PERSON_NAME] [PERSON_NAME]" at bounding box center [454, 202] width 179 height 14
click at [406, 205] on span "[PERSON_NAME] [PERSON_NAME]" at bounding box center [454, 202] width 179 height 14
click at [380, 202] on span "[PERSON_NAME] [PERSON_NAME]" at bounding box center [454, 202] width 179 height 14
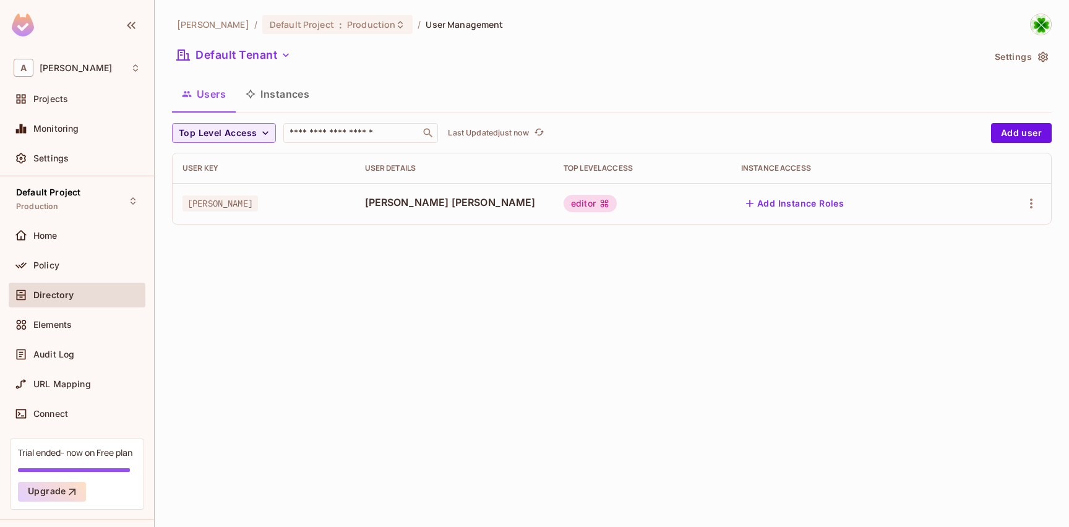
drag, startPoint x: 407, startPoint y: 232, endPoint x: 414, endPoint y: 210, distance: 23.3
click at [407, 232] on div "Top Level Access ​ Last Updated just now Add user User Key User Details Top Lev…" at bounding box center [611, 178] width 879 height 111
click at [414, 210] on div "[PERSON_NAME] [PERSON_NAME]" at bounding box center [454, 203] width 179 height 16
click at [389, 202] on span "[PERSON_NAME] [PERSON_NAME]" at bounding box center [454, 202] width 179 height 14
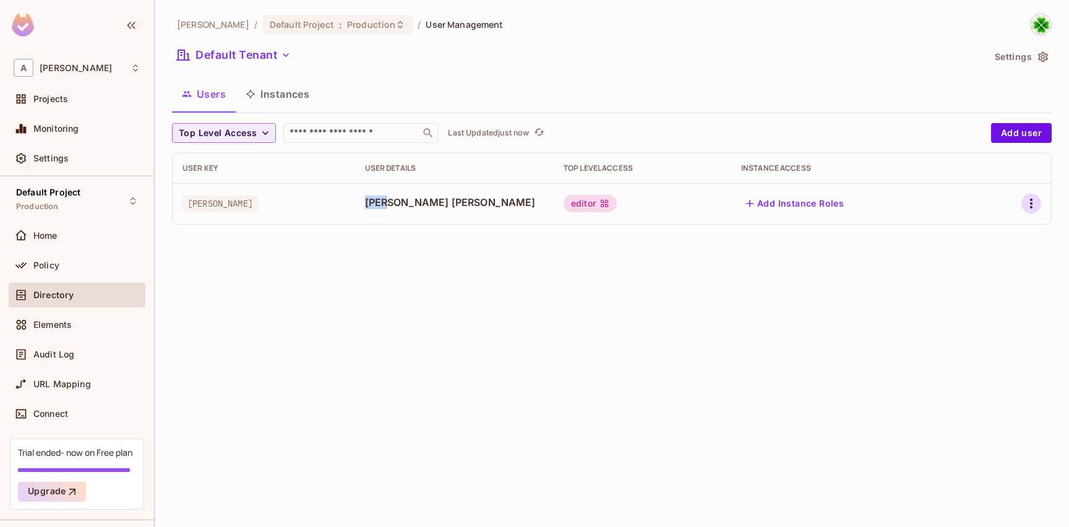
click at [1035, 203] on icon "button" at bounding box center [1030, 203] width 15 height 15
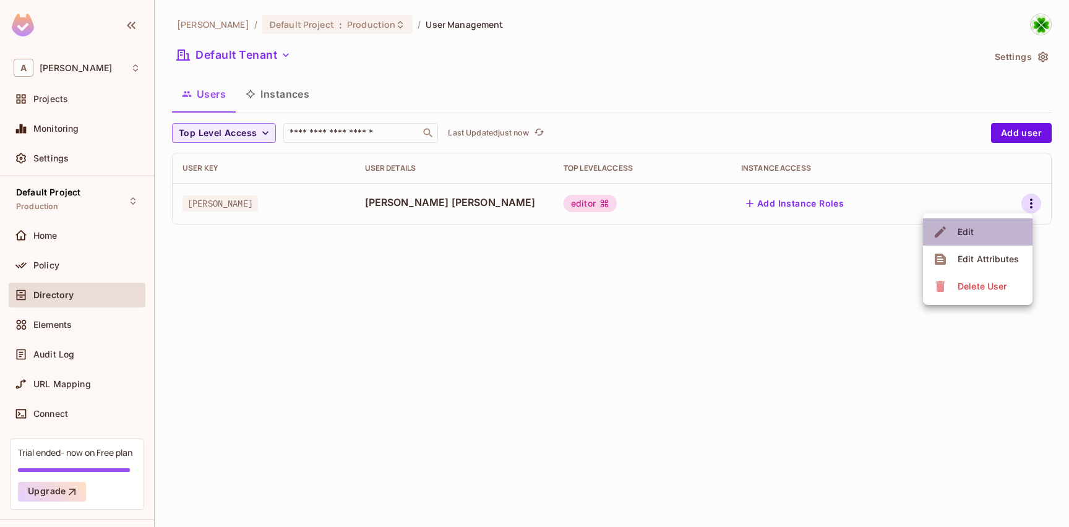
click at [1004, 233] on li "Edit" at bounding box center [977, 231] width 109 height 27
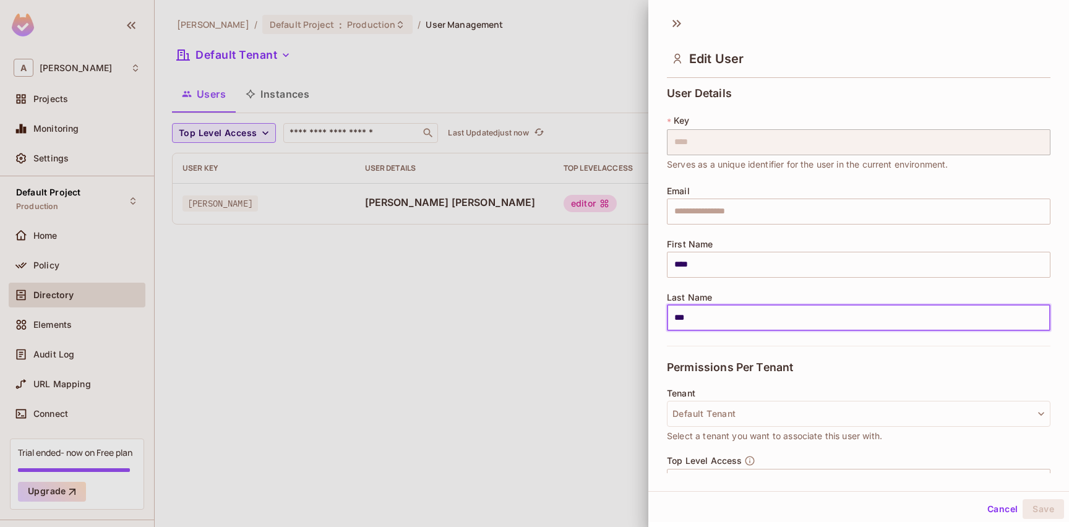
click at [733, 315] on input "***" at bounding box center [858, 318] width 383 height 26
type input "***"
click at [738, 289] on div "User Details * Key **** ​ Serves as a unique identifier for the user in the cur…" at bounding box center [858, 216] width 383 height 258
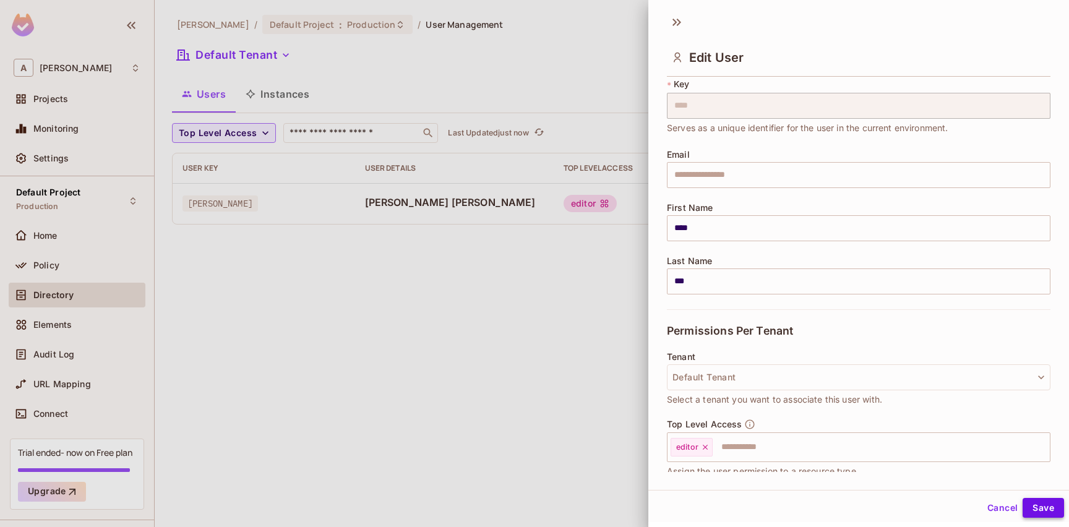
scroll to position [2, 0]
click at [1026, 504] on button "Save" at bounding box center [1042, 507] width 41 height 20
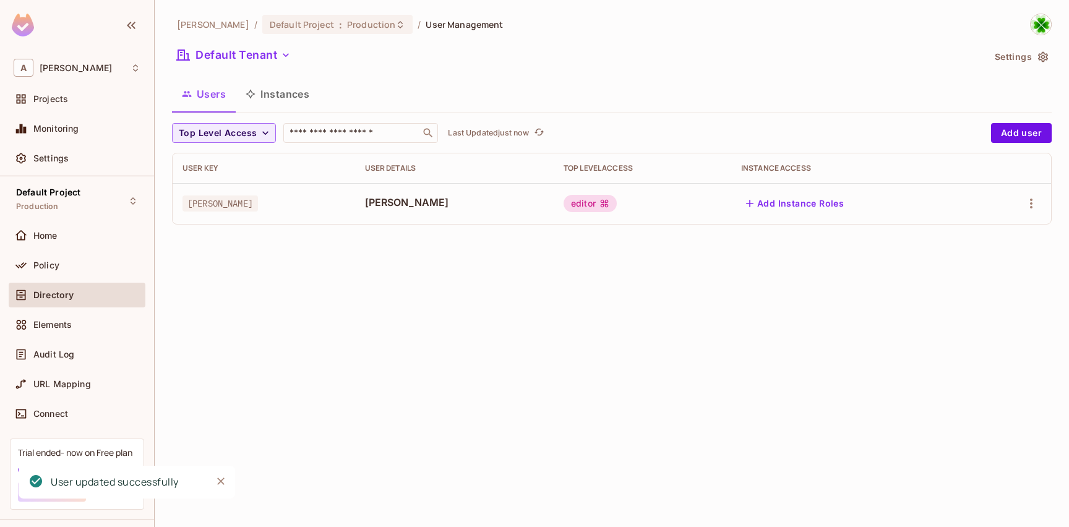
click at [282, 110] on div "Users Instances" at bounding box center [611, 96] width 879 height 34
click at [296, 120] on div "[PERSON_NAME] / Default Project : Production / User Management Default Tenant S…" at bounding box center [611, 124] width 879 height 221
click at [288, 111] on div "Users Instances" at bounding box center [611, 96] width 879 height 34
click at [286, 101] on button "Instances" at bounding box center [277, 94] width 83 height 31
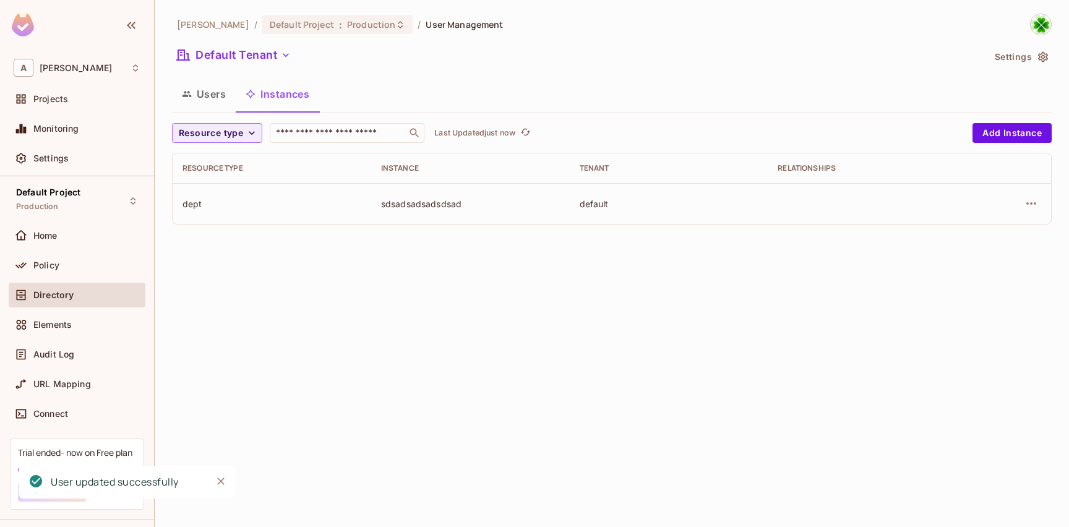
click at [214, 103] on button "Users" at bounding box center [204, 94] width 64 height 31
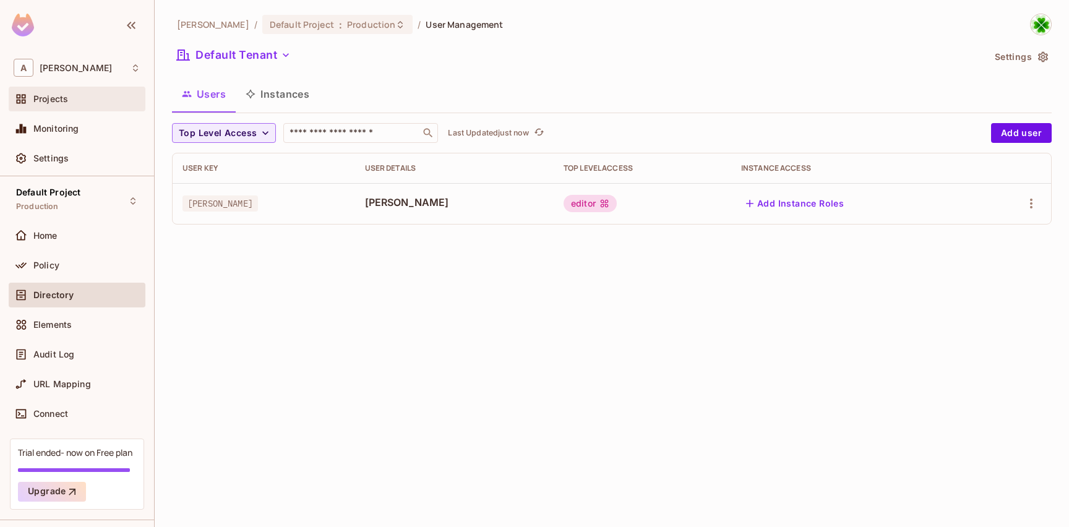
click at [71, 103] on div "Projects" at bounding box center [86, 99] width 107 height 10
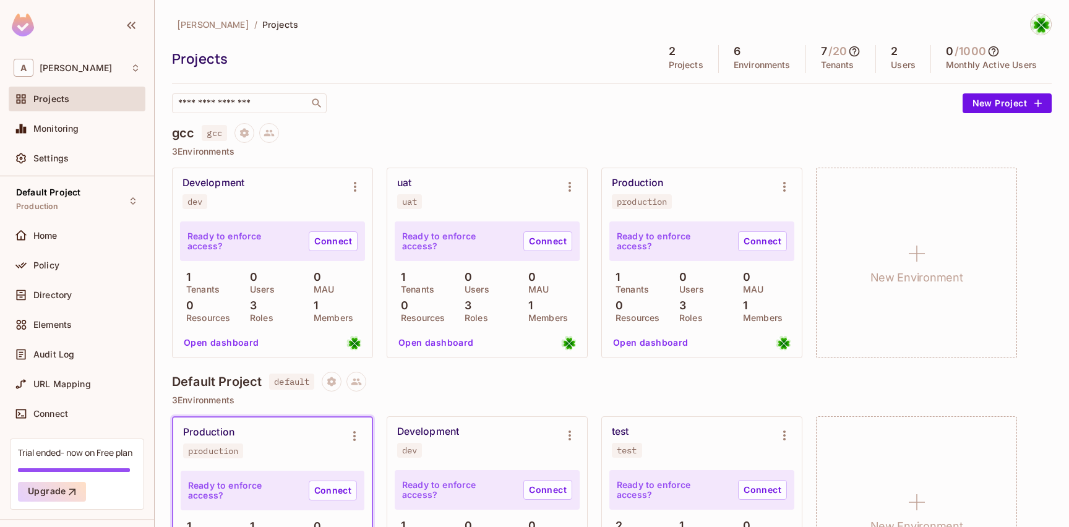
scroll to position [93, 0]
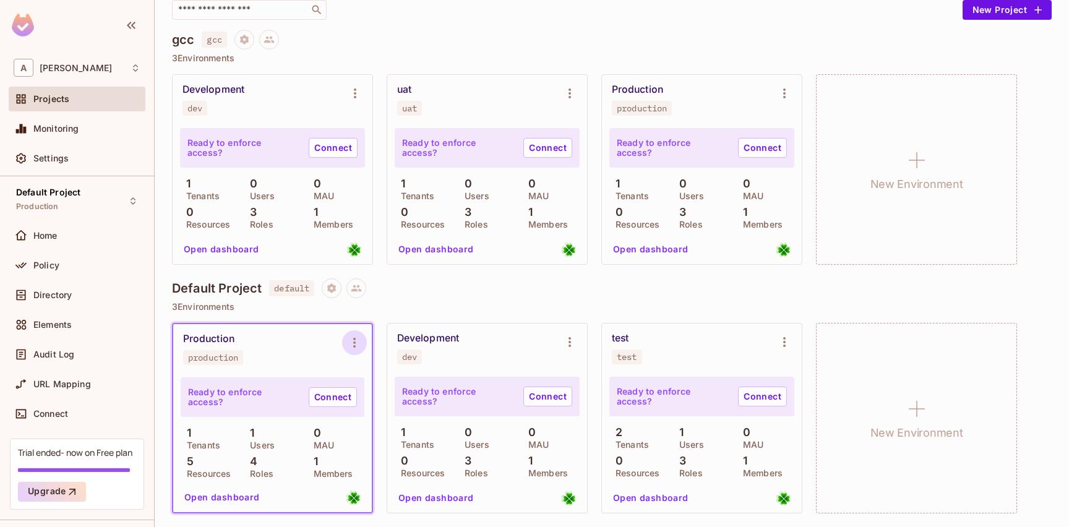
click at [356, 342] on icon "Environment settings" at bounding box center [354, 342] width 15 height 15
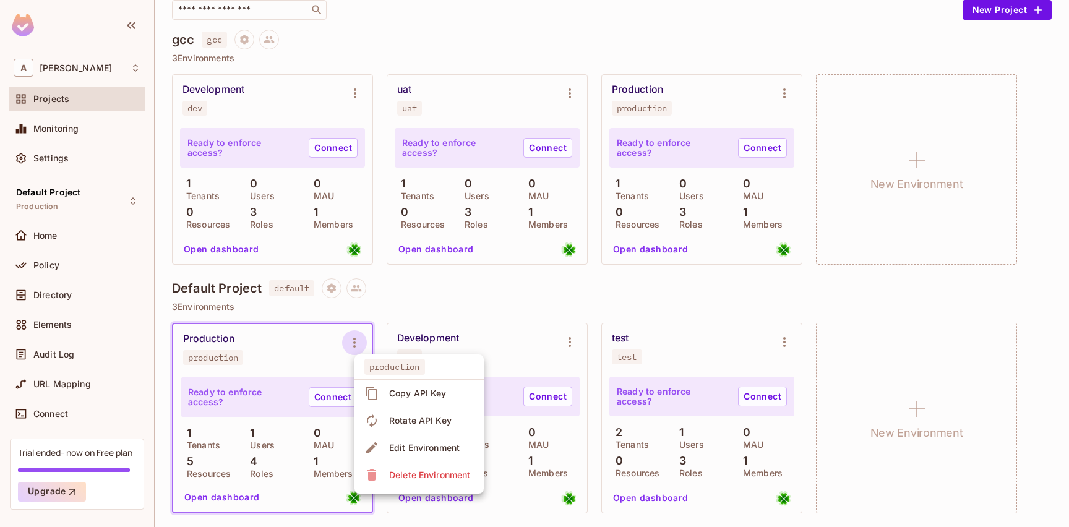
click at [316, 341] on div at bounding box center [534, 263] width 1069 height 527
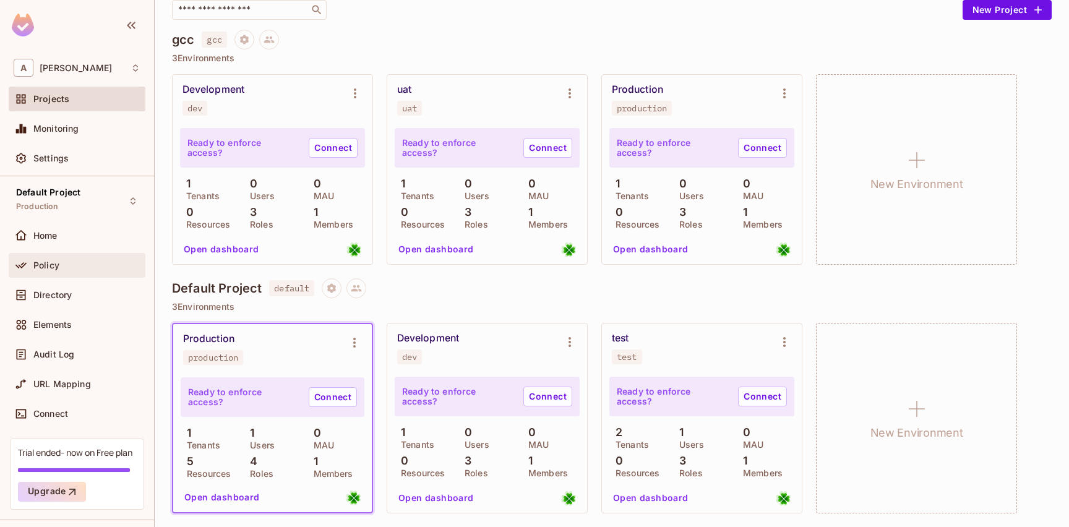
click at [70, 277] on div "Policy" at bounding box center [77, 265] width 137 height 25
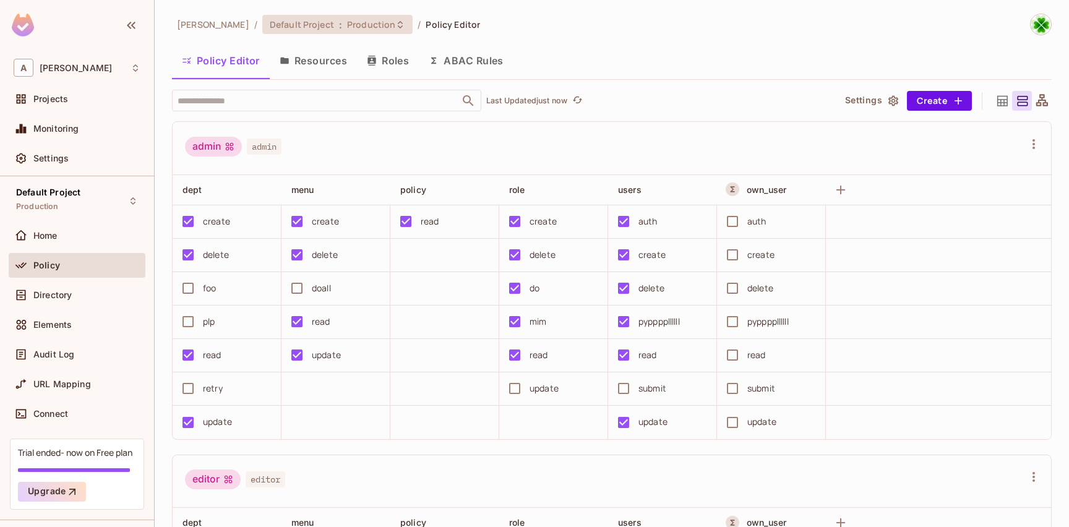
click at [285, 25] on div "Default Project : Production" at bounding box center [330, 25] width 121 height 12
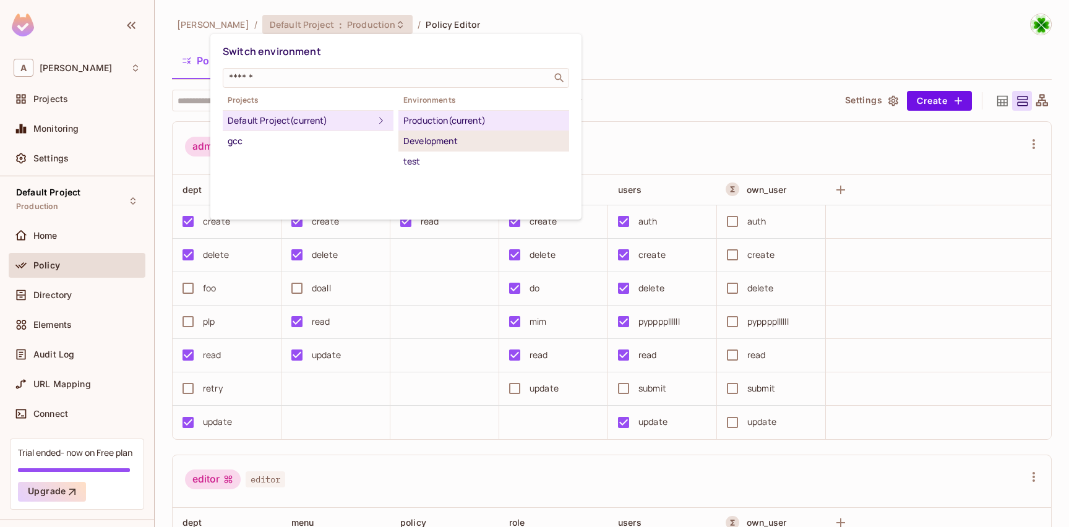
click at [434, 135] on div "Development" at bounding box center [483, 141] width 161 height 15
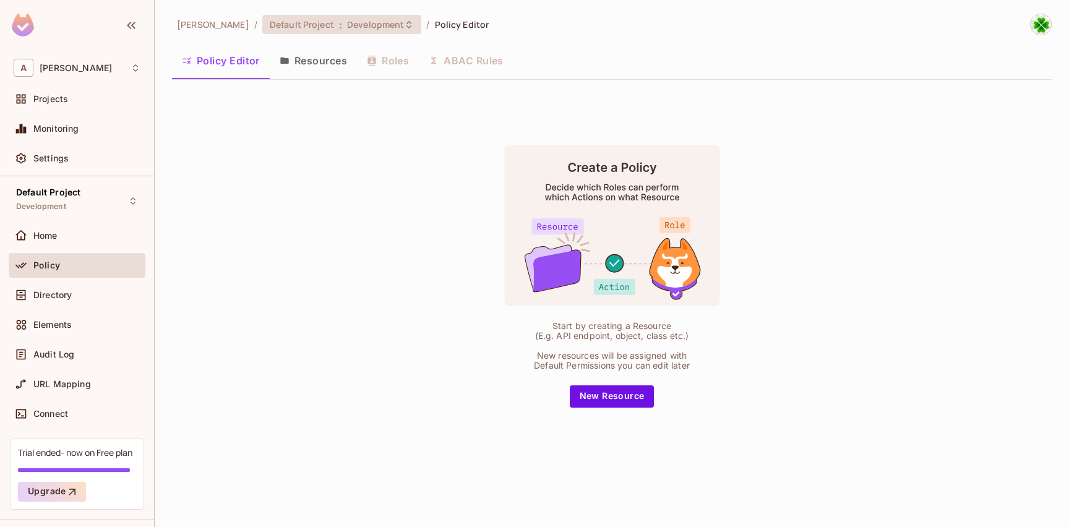
click at [347, 30] on span "Development" at bounding box center [375, 25] width 57 height 12
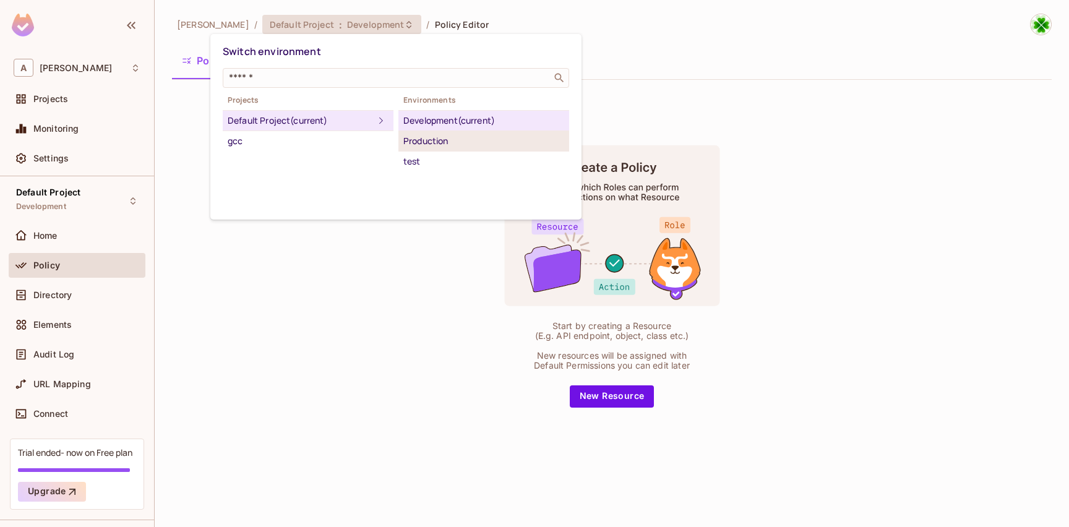
click at [434, 146] on div "Production" at bounding box center [483, 141] width 161 height 15
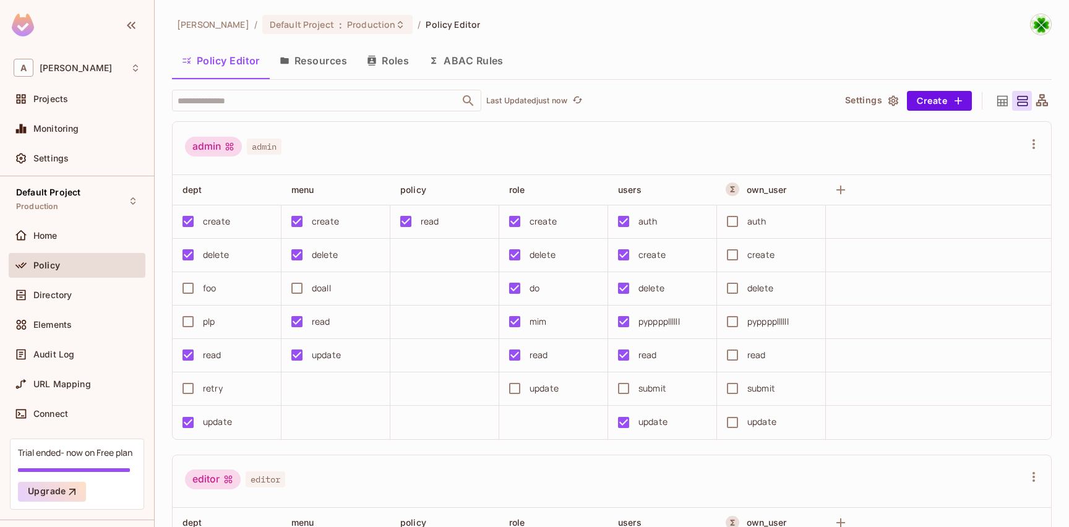
click at [472, 64] on button "ABAC Rules" at bounding box center [466, 60] width 95 height 31
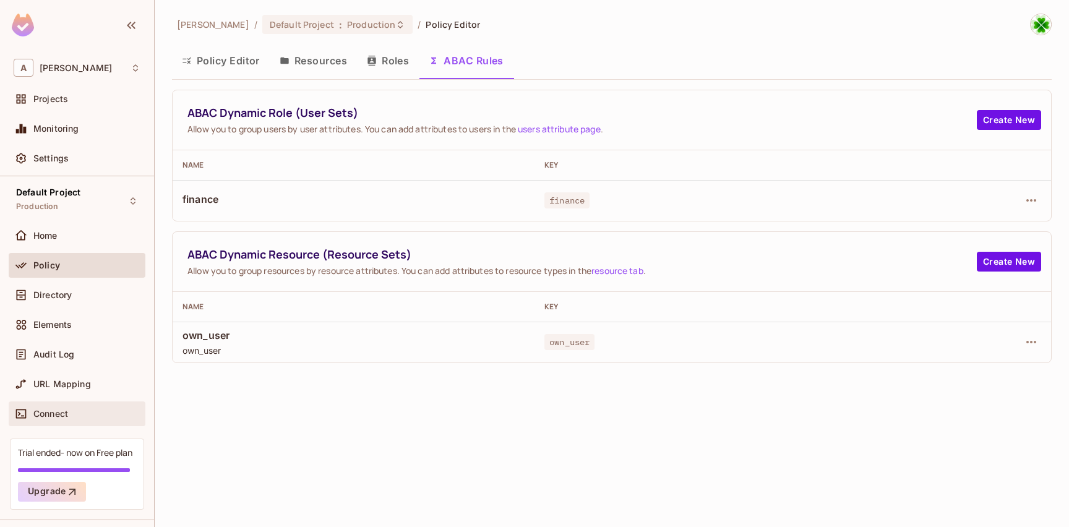
click at [108, 420] on div "Connect" at bounding box center [77, 413] width 127 height 15
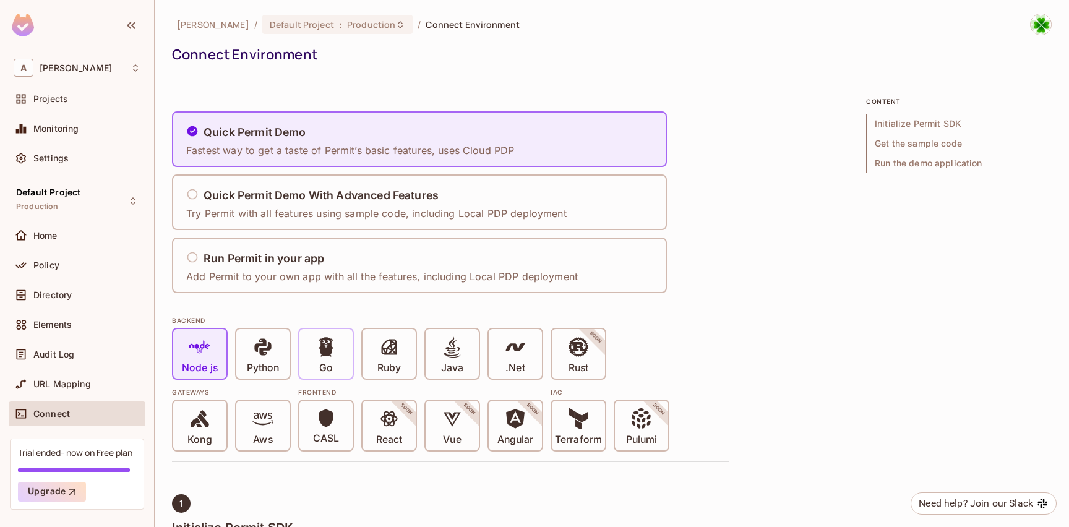
click at [338, 357] on div "Go" at bounding box center [325, 353] width 53 height 49
click at [260, 374] on p "Python" at bounding box center [263, 368] width 32 height 12
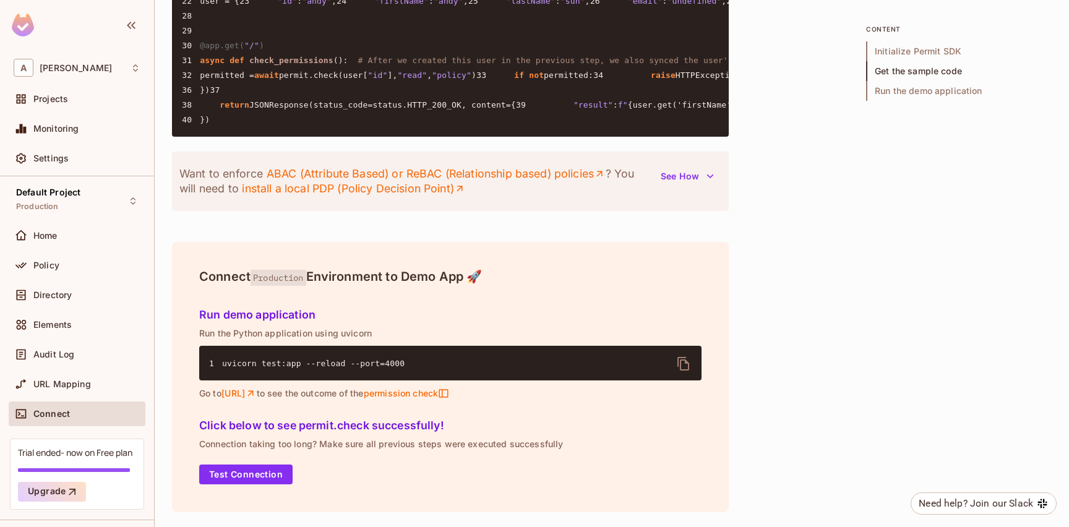
scroll to position [1309, 0]
click at [400, 196] on link "install a local PDP (Policy Decision Point)" at bounding box center [353, 188] width 223 height 15
